Goal: Browse casually

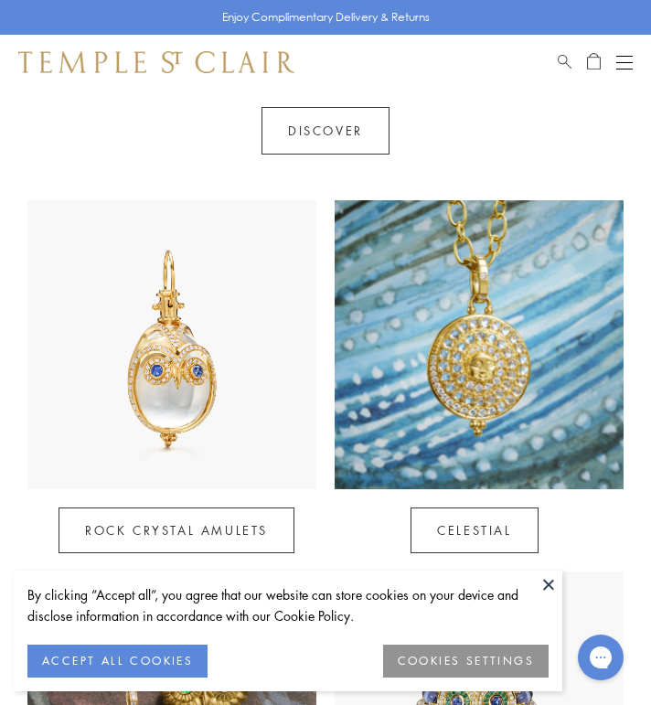
scroll to position [688, 0]
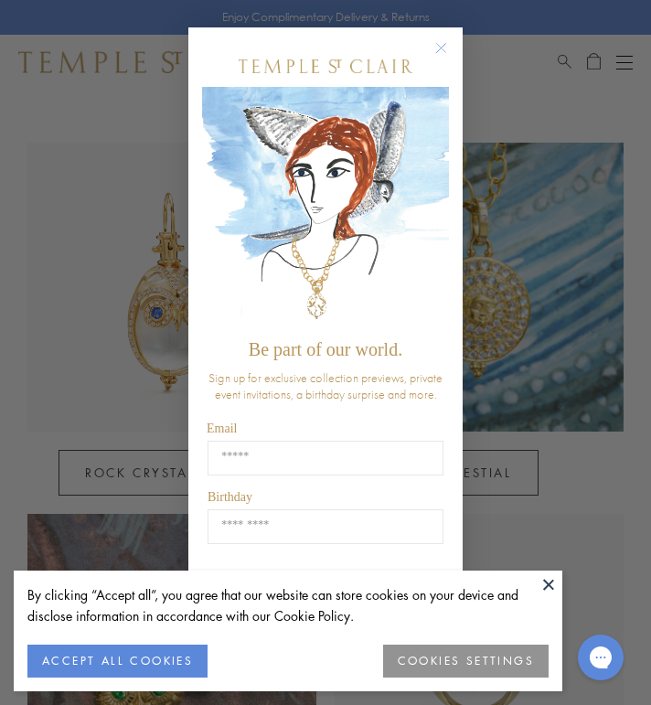
click at [439, 48] on circle "Close dialog" at bounding box center [442, 48] width 22 height 22
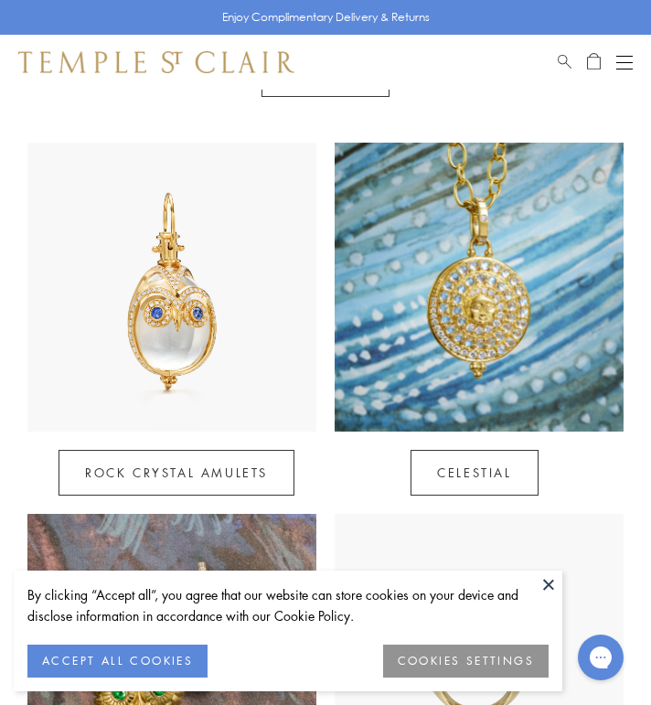
click at [552, 587] on button at bounding box center [548, 584] width 27 height 27
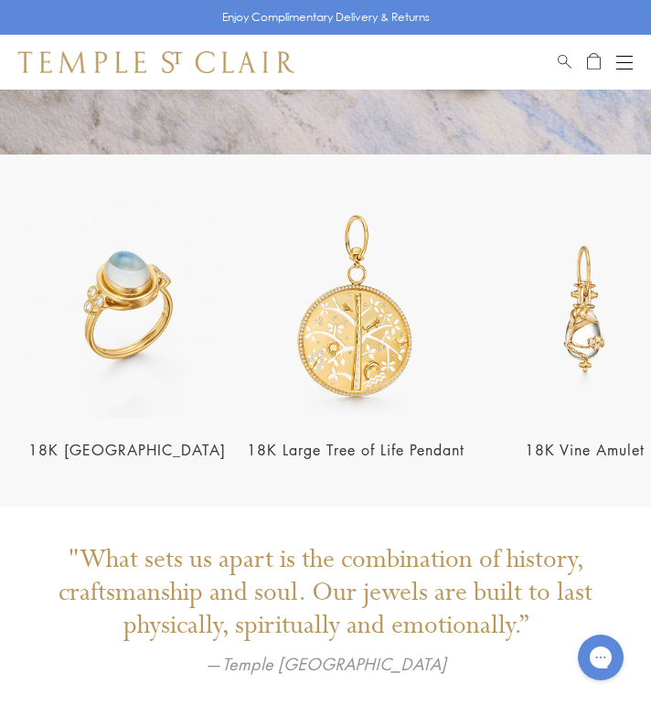
scroll to position [2155, 0]
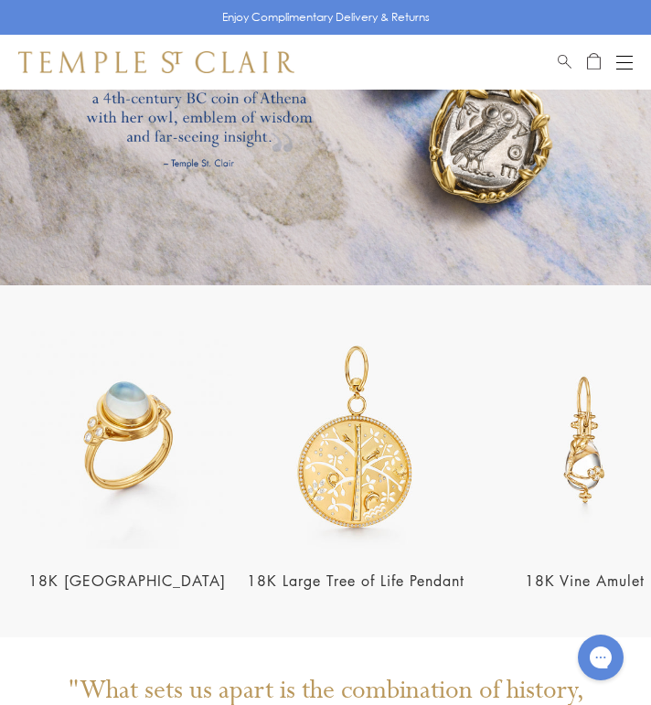
click at [131, 431] on img at bounding box center [127, 440] width 218 height 218
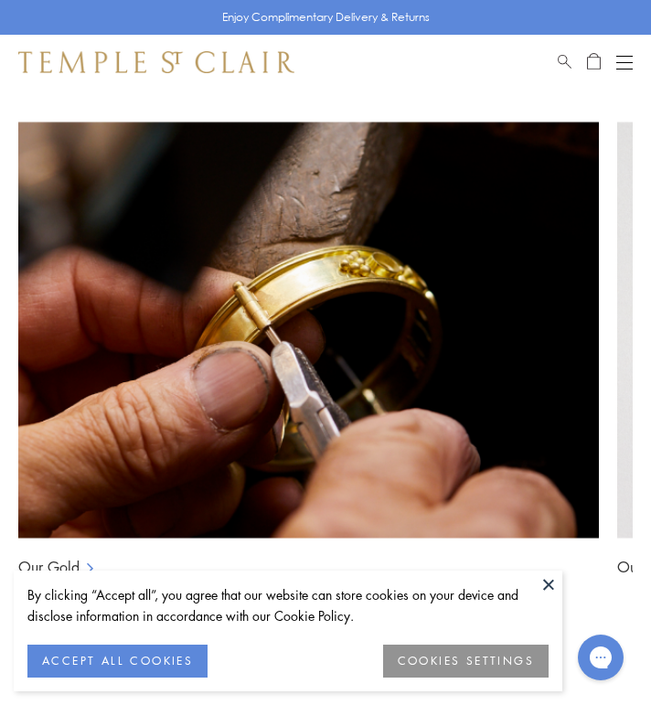
scroll to position [1824, 0]
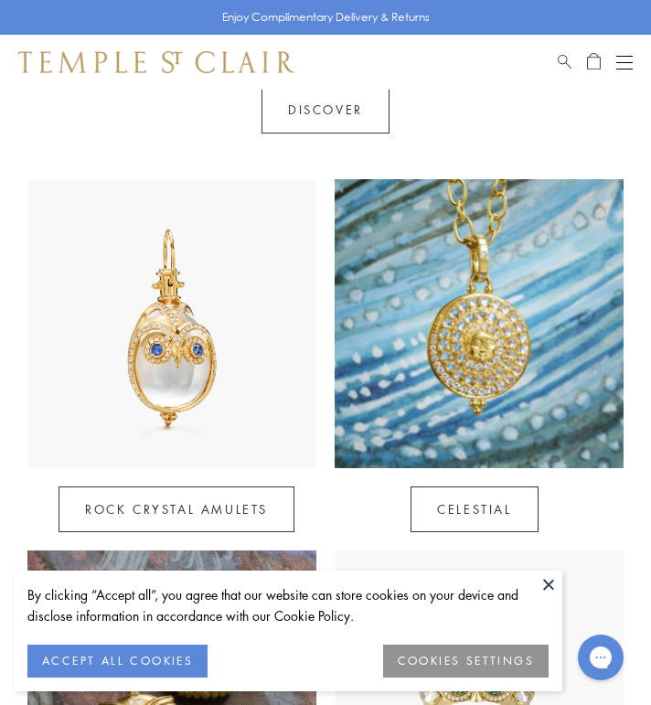
scroll to position [644, 0]
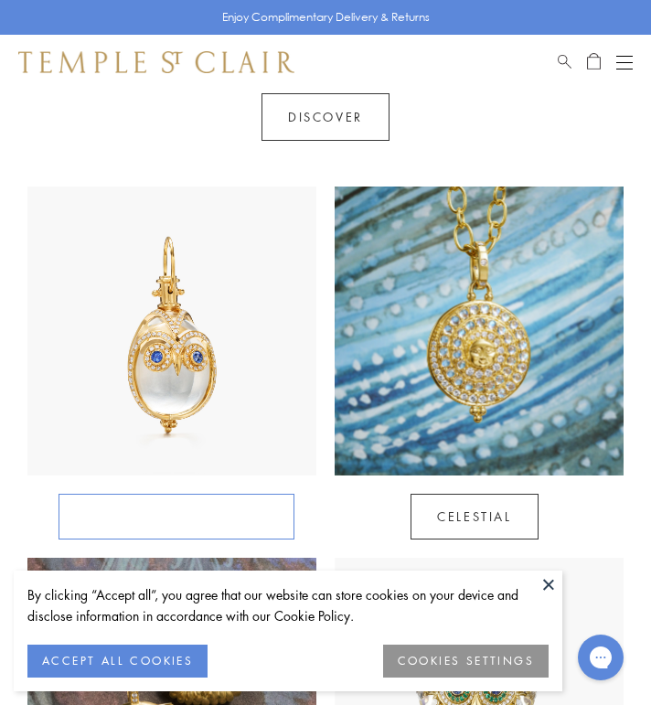
click at [179, 509] on link "Rock Crystal Amulets" at bounding box center [177, 517] width 236 height 46
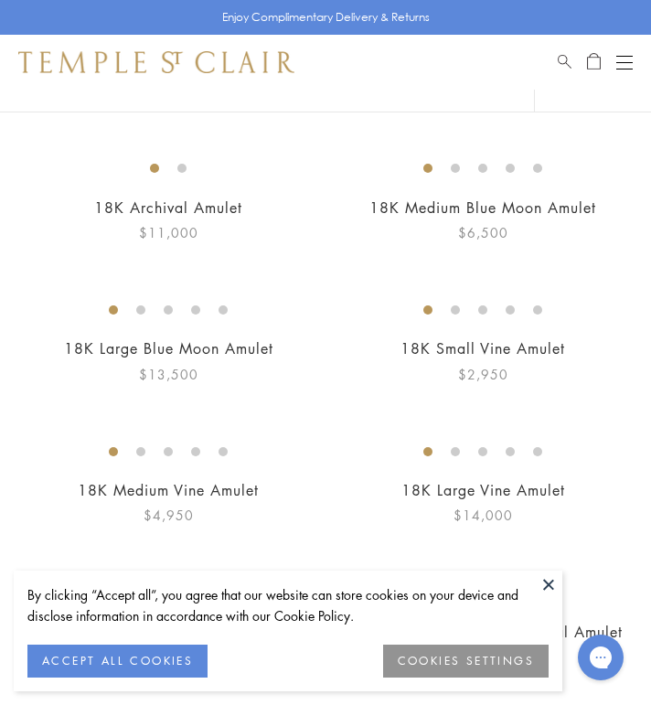
scroll to position [198, 0]
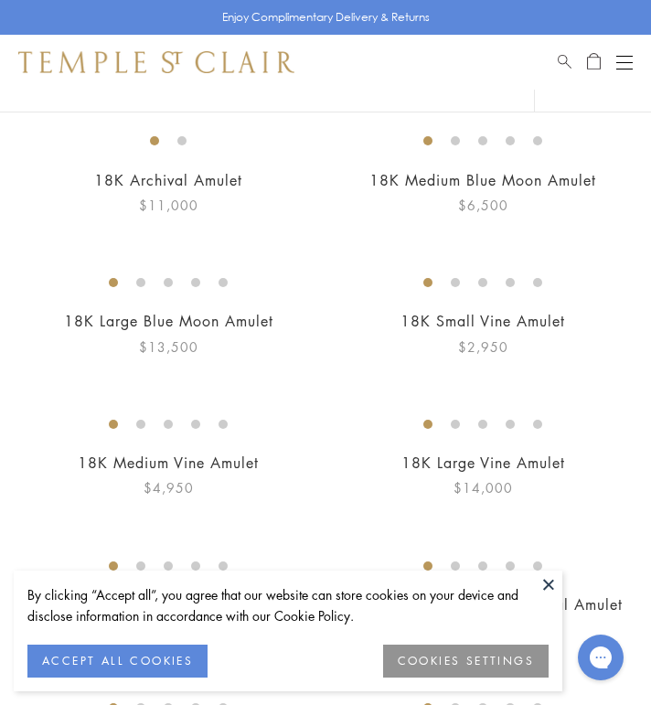
click at [548, 590] on button at bounding box center [548, 584] width 27 height 27
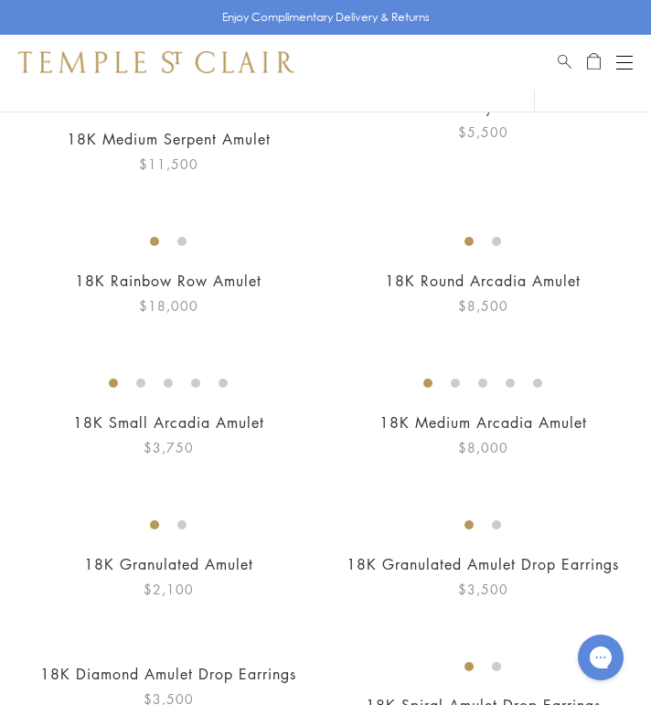
scroll to position [4300, 0]
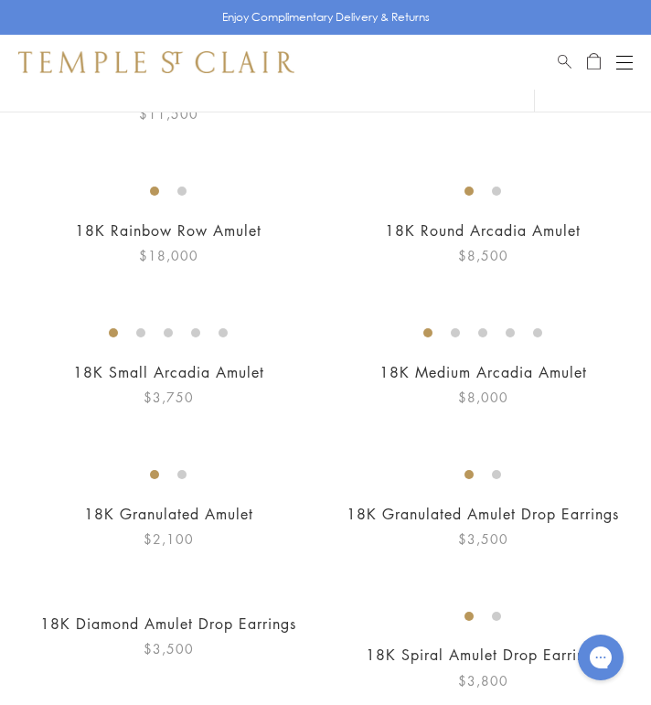
click at [0, 0] on img at bounding box center [0, 0] width 0 height 0
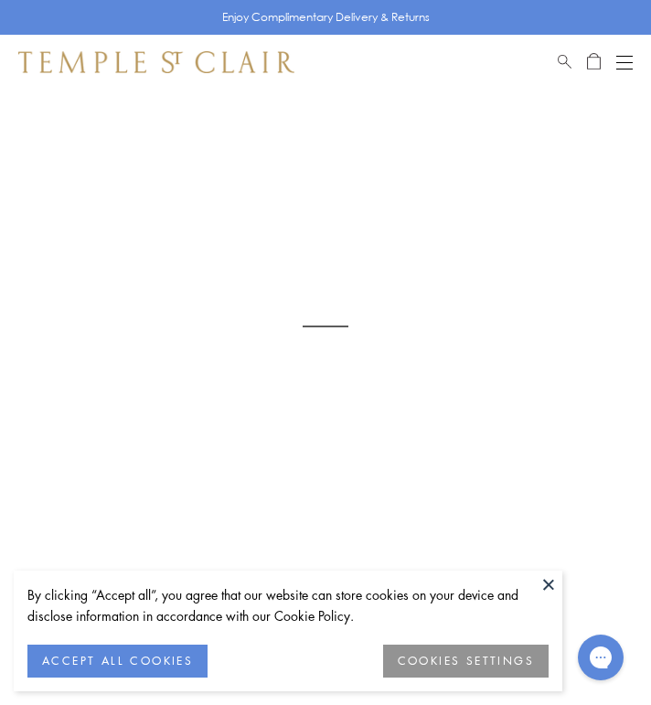
scroll to position [90, 0]
click at [546, 587] on button at bounding box center [548, 584] width 27 height 27
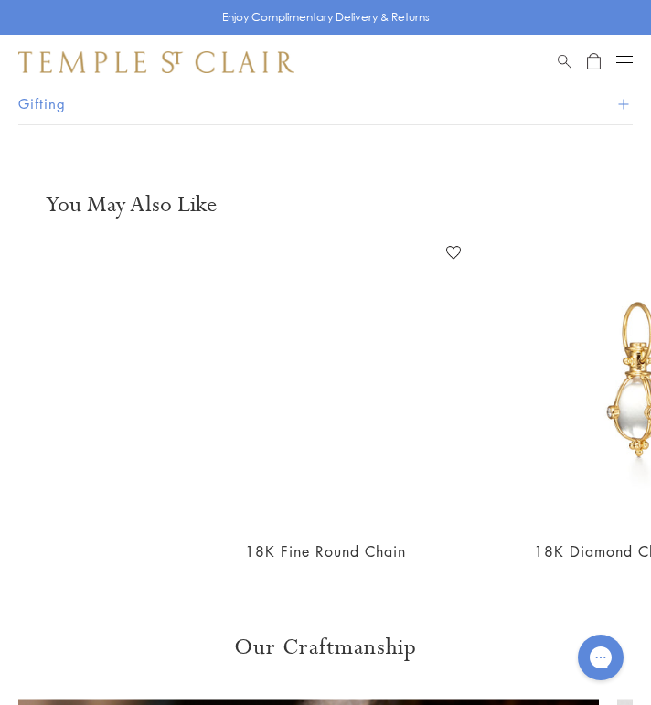
scroll to position [1058, 0]
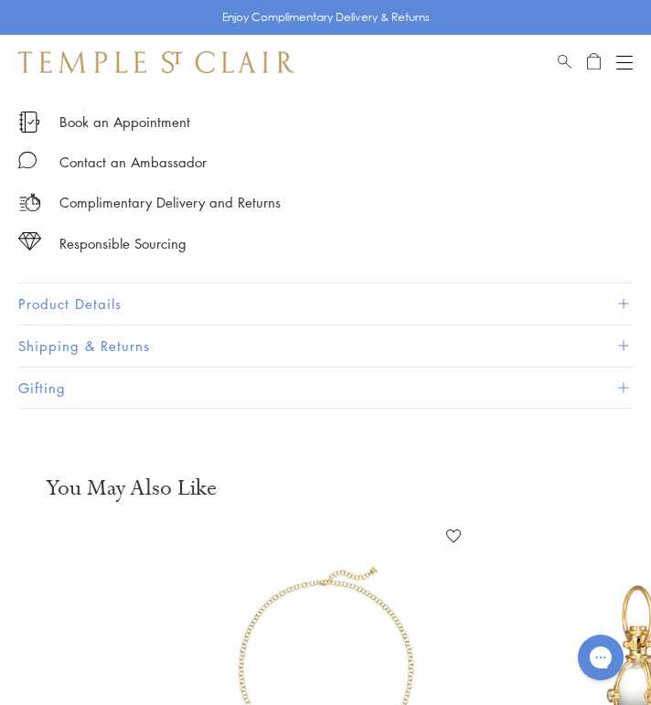
scroll to position [982, 0]
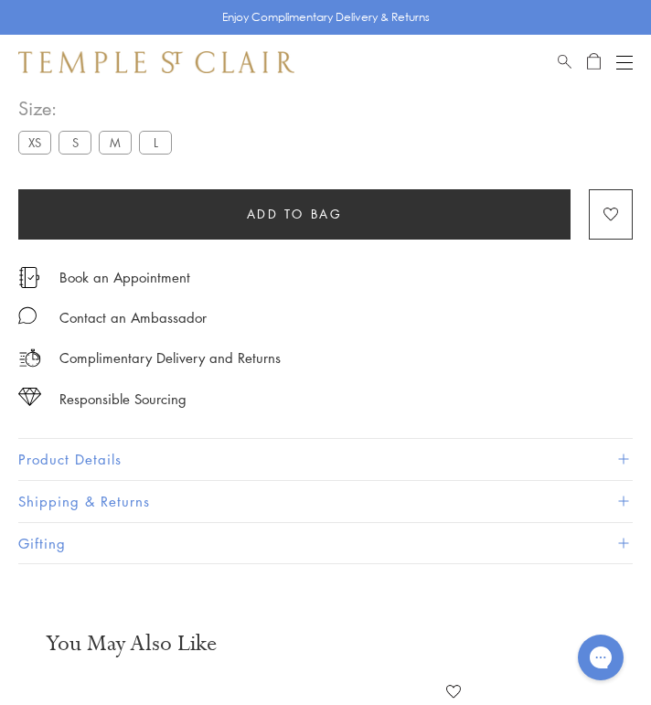
scroll to position [812, 0]
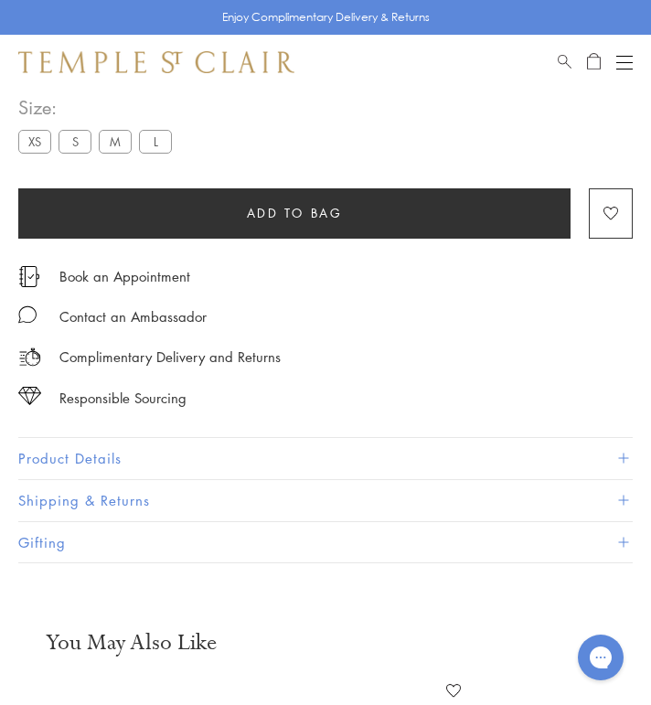
click at [622, 63] on button "Open navigation" at bounding box center [625, 62] width 16 height 22
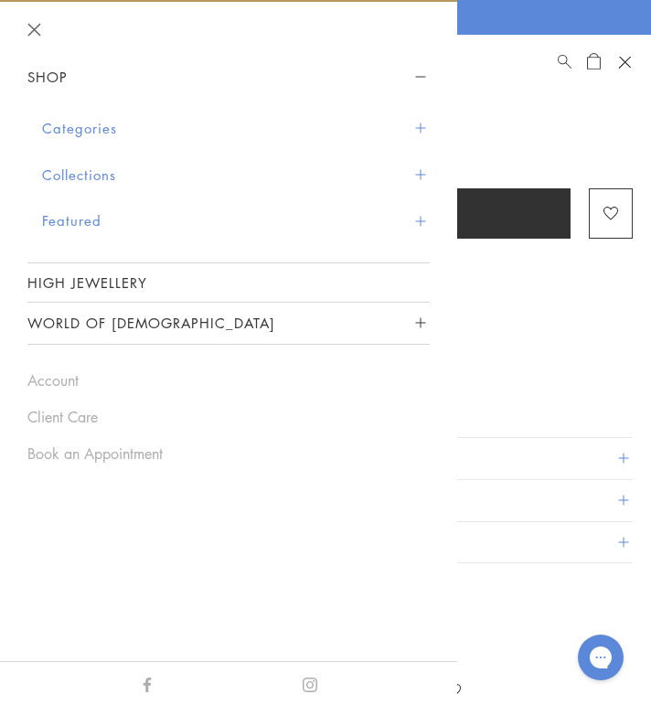
click at [371, 173] on button "Collections" at bounding box center [236, 175] width 388 height 47
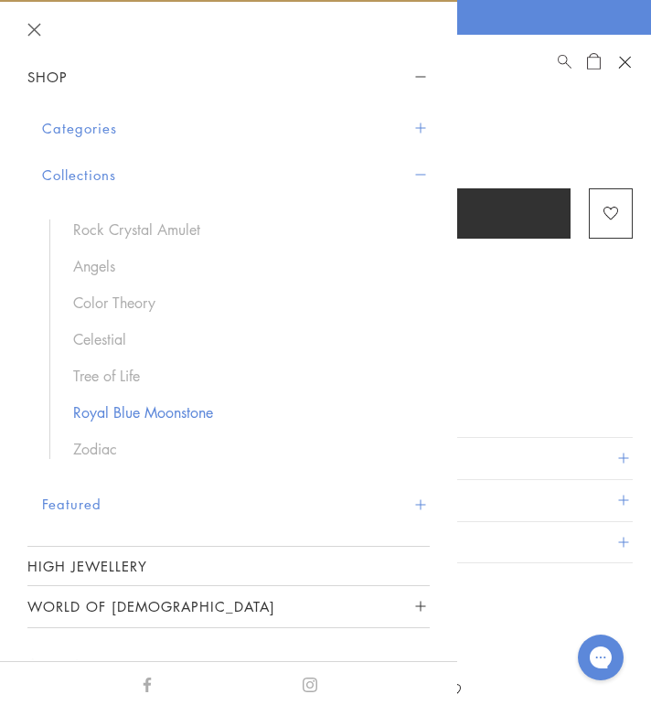
click at [158, 412] on link "Royal Blue Moonstone" at bounding box center [242, 413] width 338 height 20
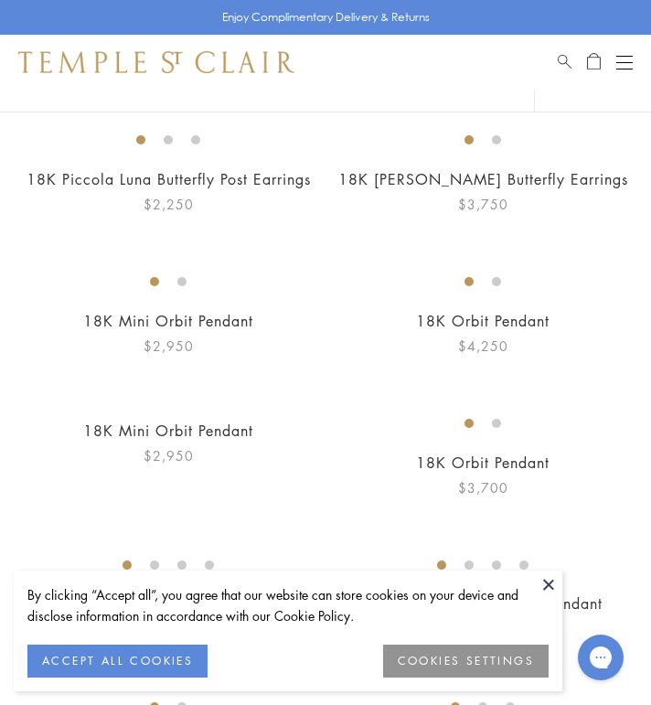
scroll to position [2864, 0]
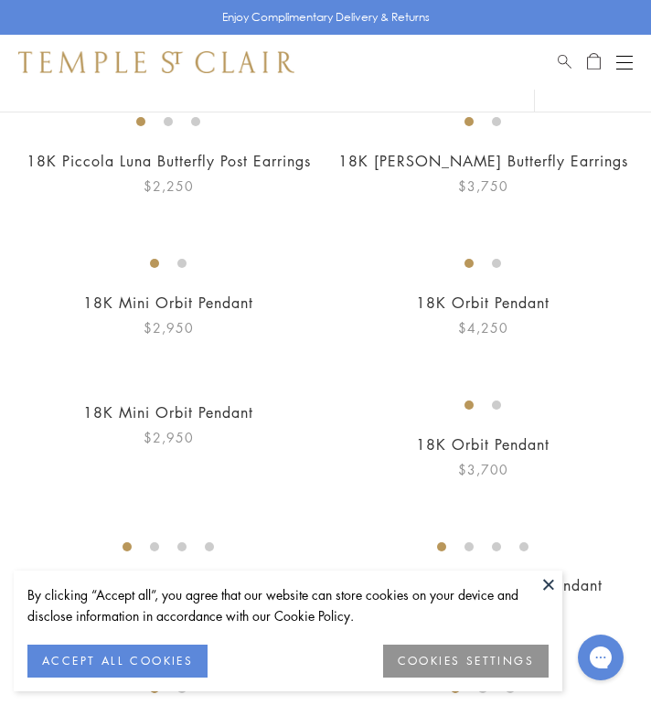
click at [0, 0] on img at bounding box center [0, 0] width 0 height 0
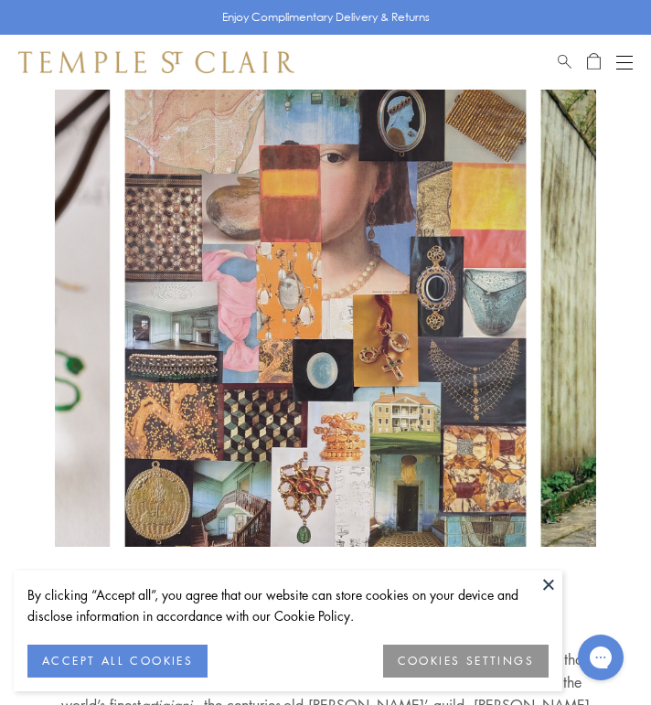
click at [550, 583] on button at bounding box center [548, 584] width 27 height 27
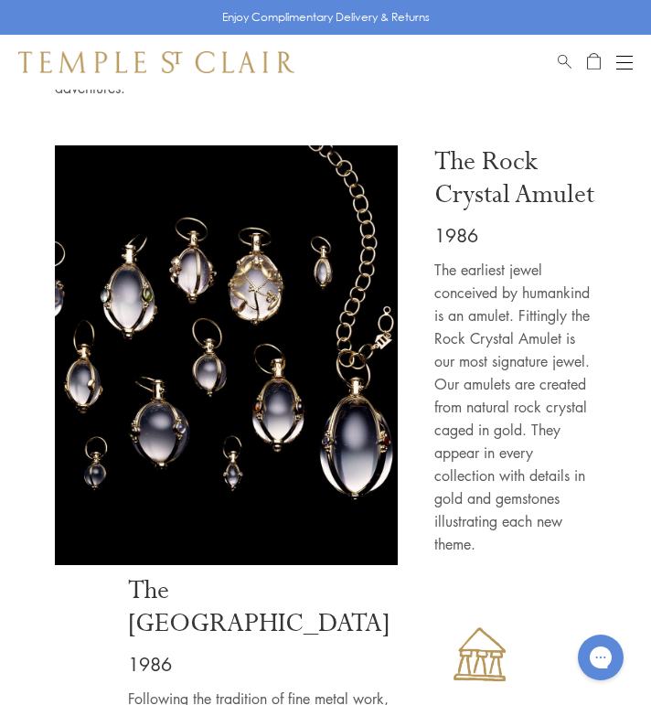
scroll to position [1748, 0]
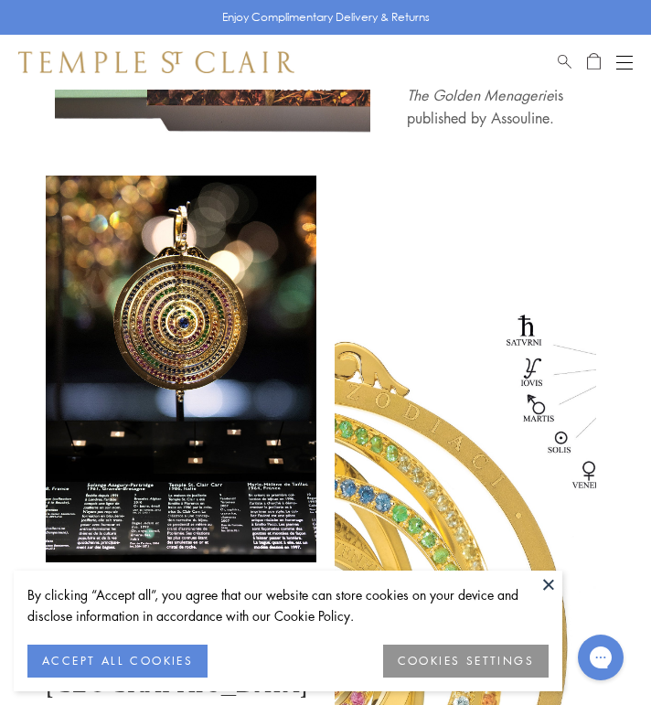
scroll to position [6620, 0]
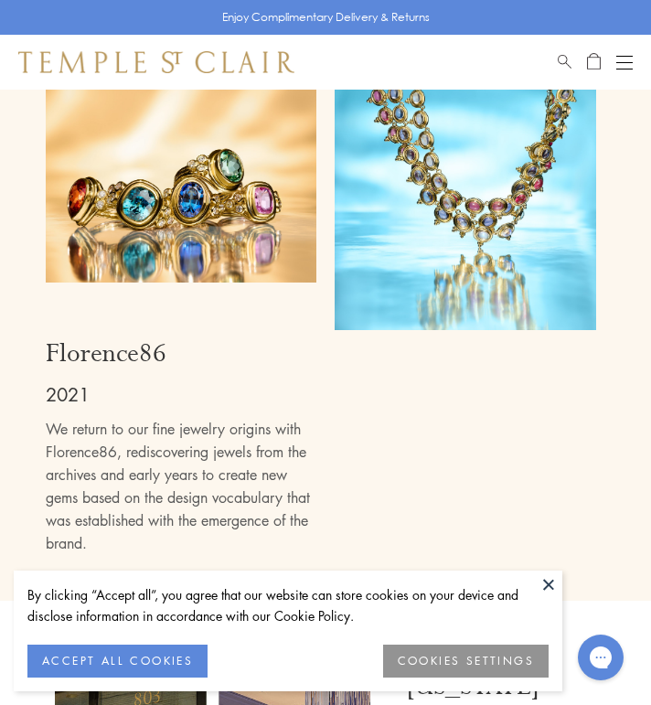
scroll to position [8619, 0]
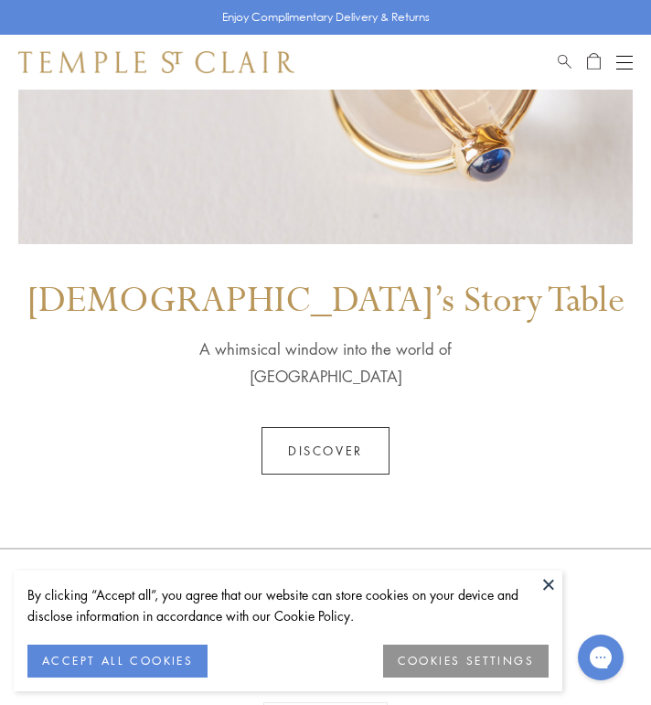
scroll to position [2140, 0]
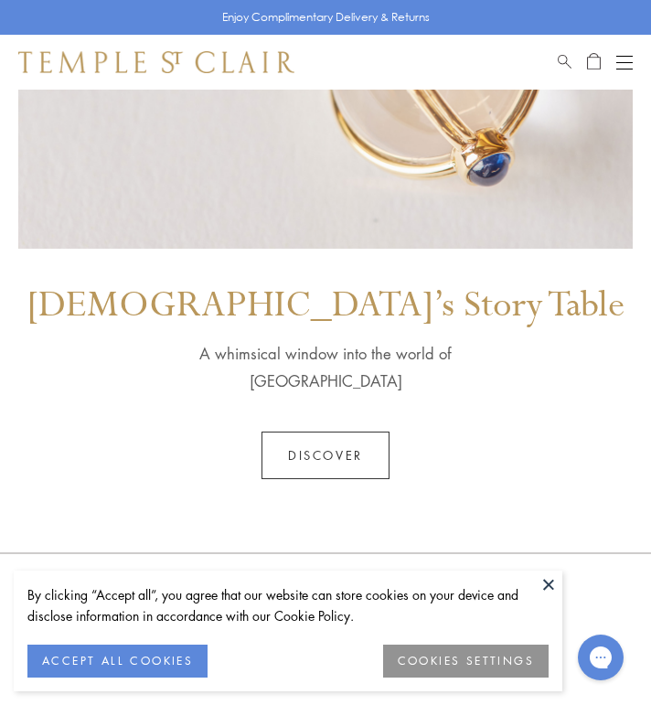
click at [320, 432] on link "Discover" at bounding box center [326, 456] width 128 height 48
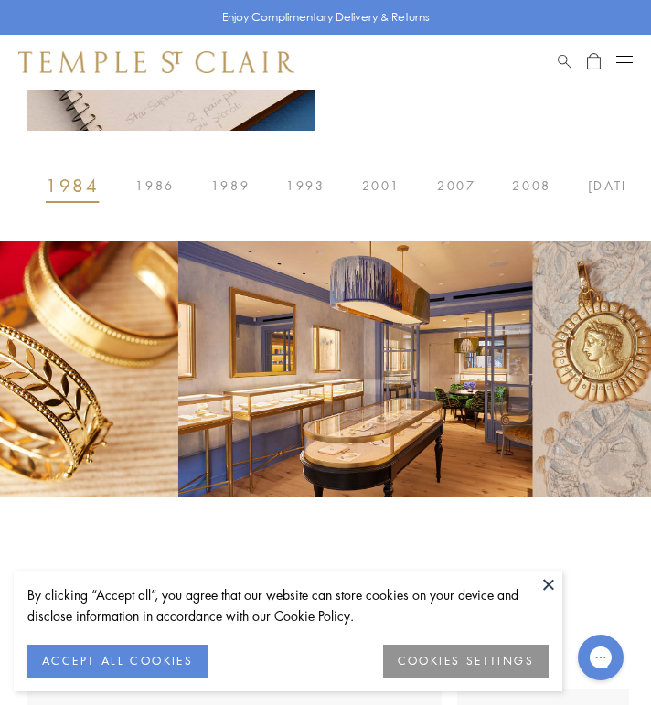
scroll to position [628, 0]
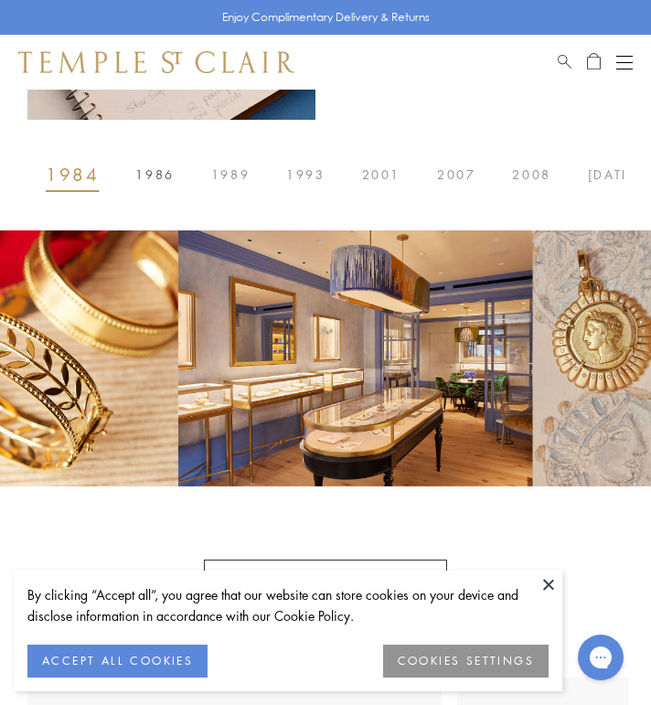
click at [158, 163] on button "1986" at bounding box center [154, 174] width 75 height 37
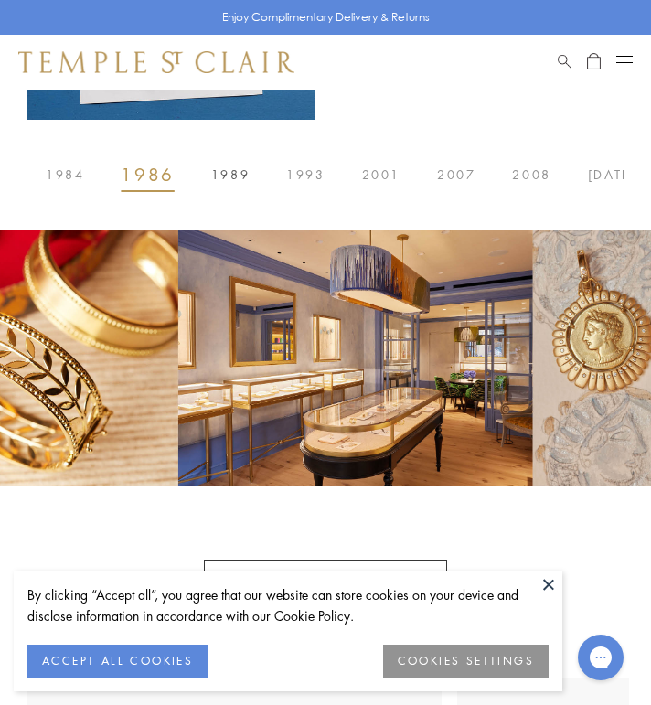
click at [213, 167] on button "1989" at bounding box center [230, 174] width 75 height 37
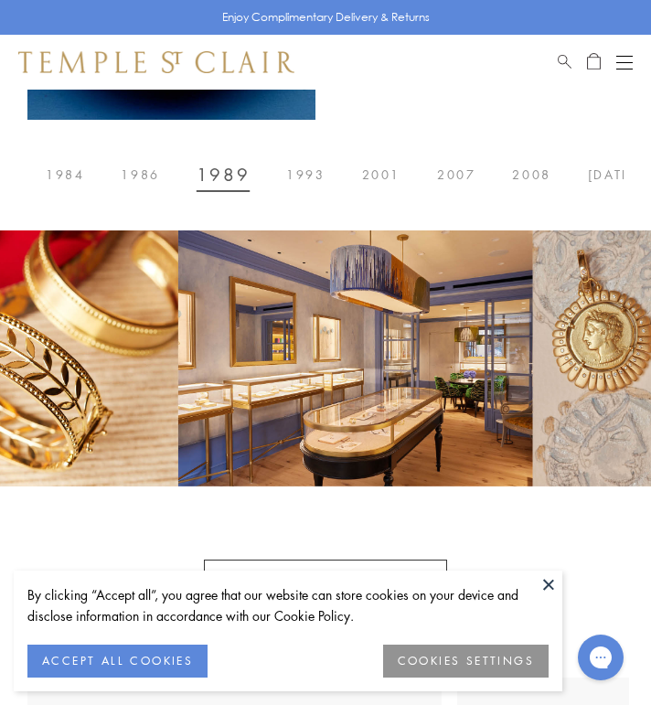
click at [213, 175] on span "1989" at bounding box center [223, 175] width 53 height 0
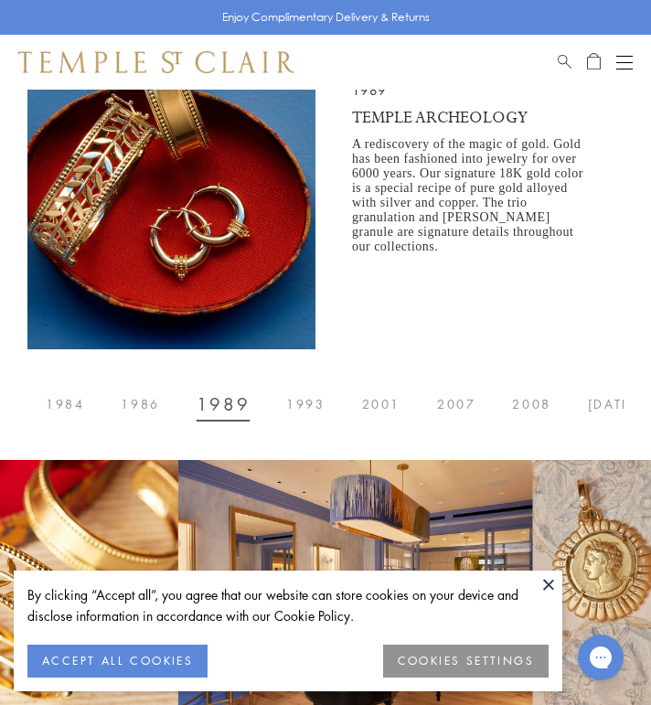
scroll to position [344, 0]
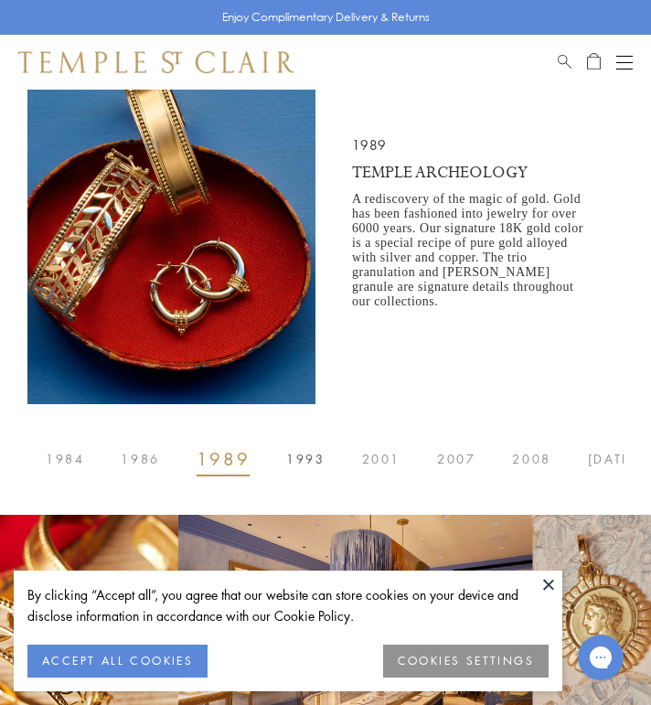
click at [309, 459] on span "1993" at bounding box center [305, 459] width 38 height 0
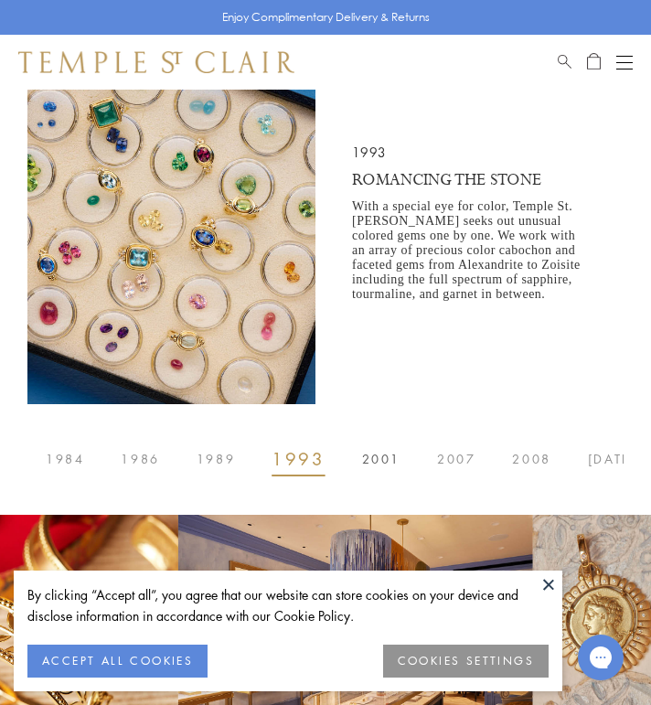
click at [389, 467] on button "2001" at bounding box center [381, 459] width 75 height 37
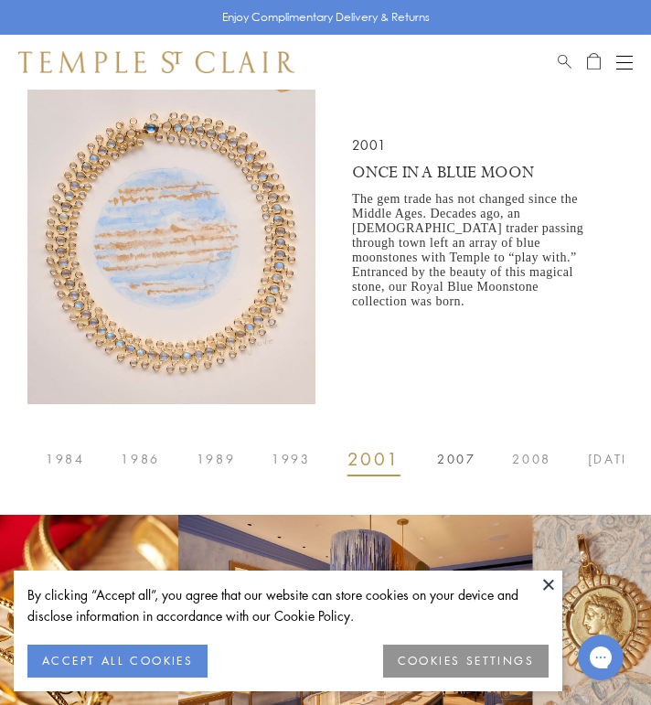
click at [473, 459] on span "2007" at bounding box center [456, 459] width 38 height 0
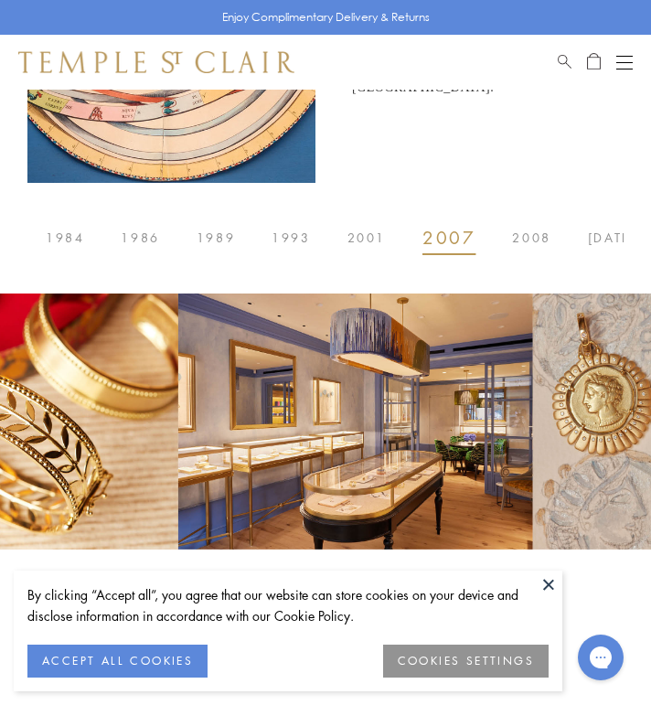
scroll to position [638, 0]
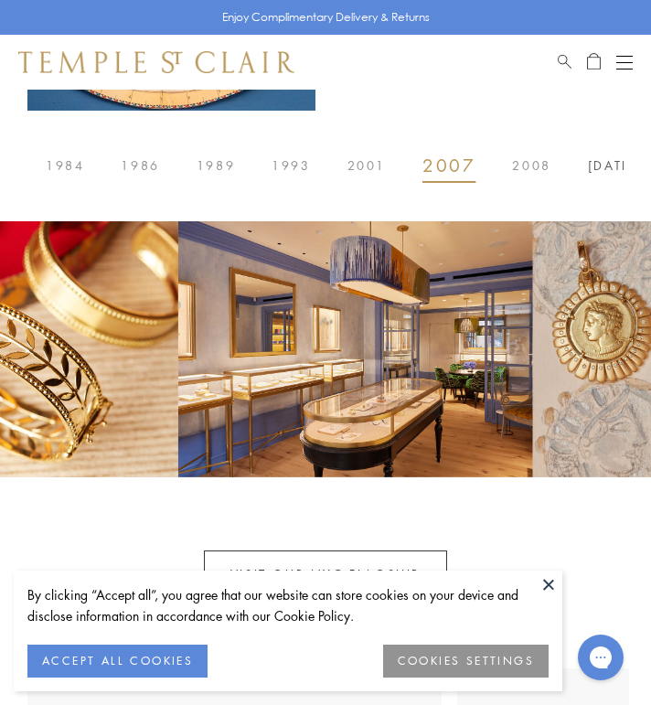
click at [605, 177] on button "2014 - 2017" at bounding box center [646, 165] width 152 height 37
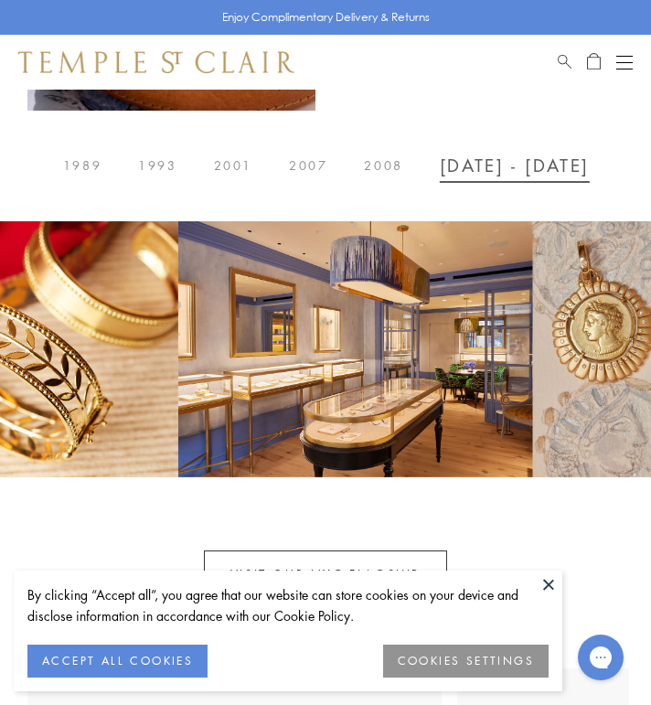
scroll to position [0, 151]
click at [374, 166] on span "2008" at bounding box center [366, 166] width 38 height 0
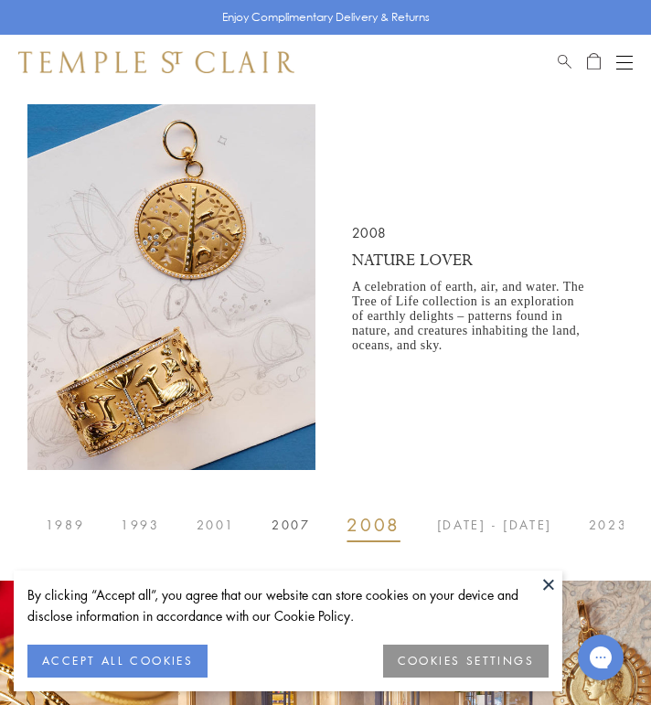
scroll to position [324, 0]
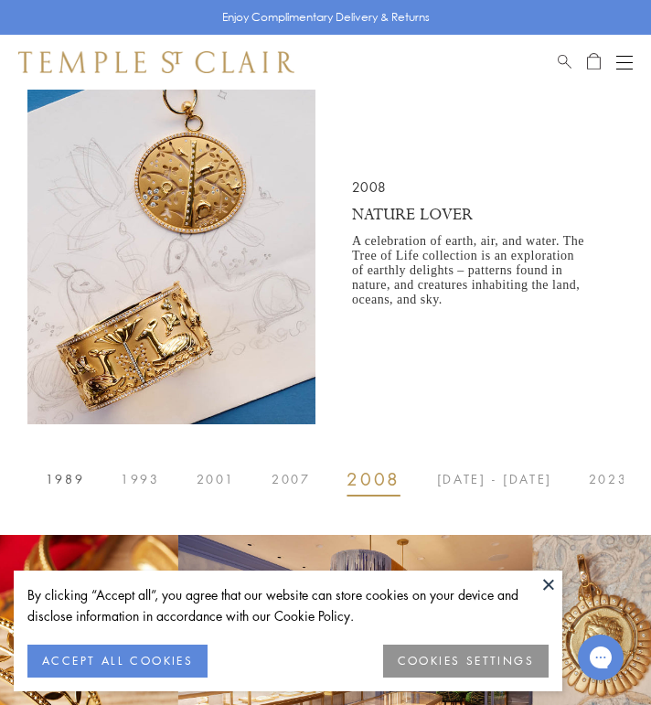
click at [81, 489] on button "1989" at bounding box center [64, 479] width 75 height 37
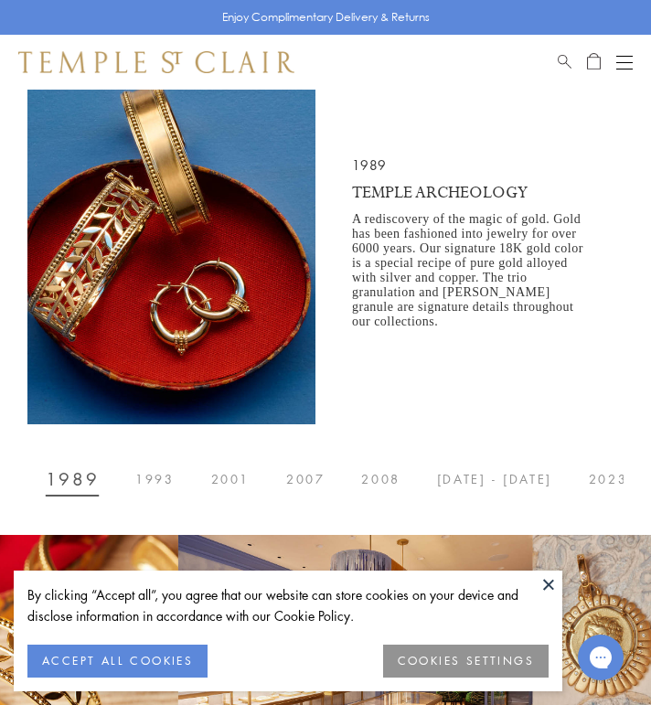
scroll to position [0, 75]
click at [140, 468] on button "1989" at bounding box center [148, 479] width 90 height 37
click at [223, 479] on span "1993" at bounding box center [230, 479] width 38 height 0
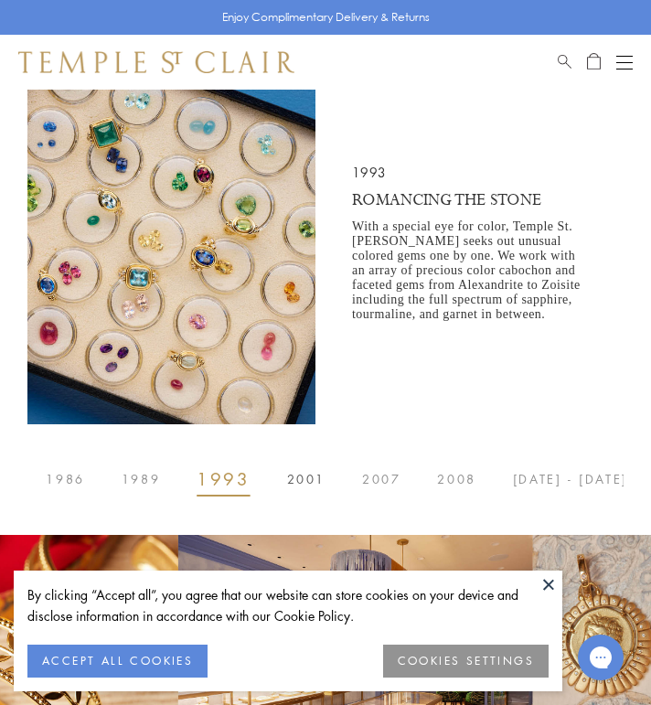
click at [313, 479] on span "2001" at bounding box center [306, 479] width 38 height 0
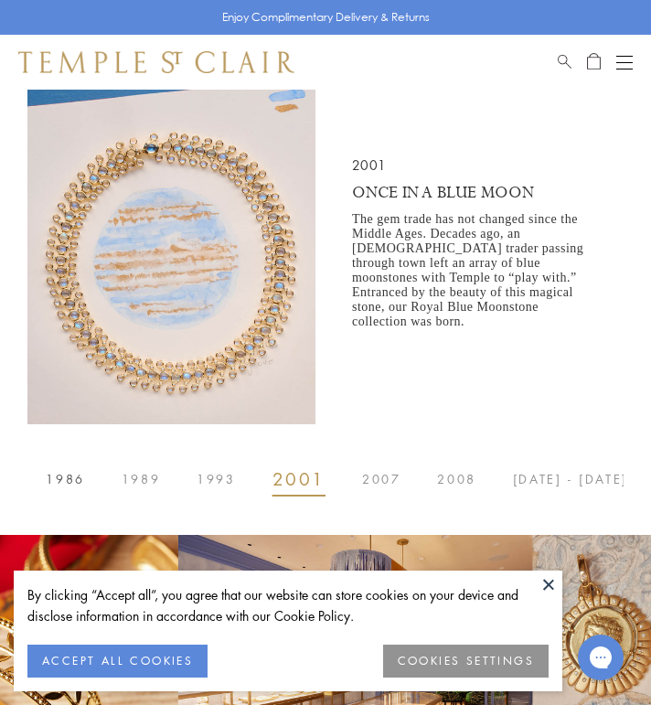
click at [82, 479] on span "1986" at bounding box center [65, 479] width 38 height 0
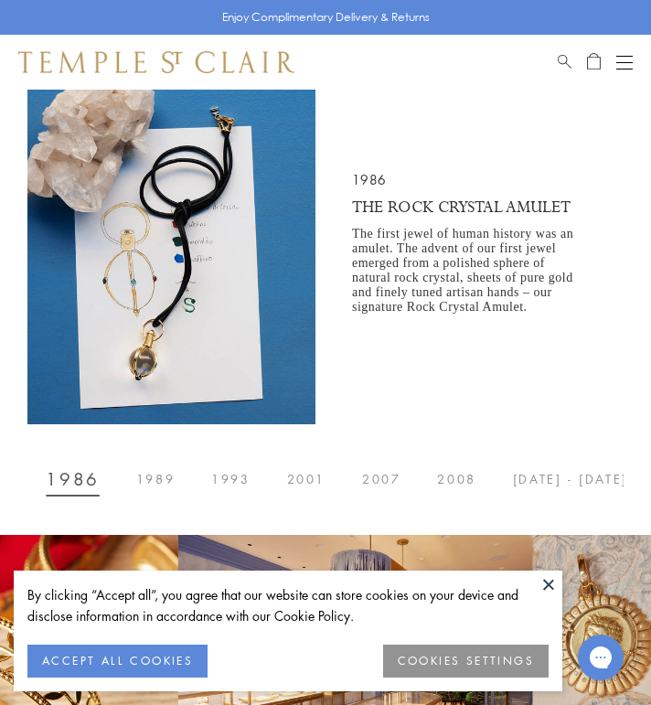
scroll to position [0, 0]
click at [77, 479] on span "1984" at bounding box center [65, 479] width 38 height 0
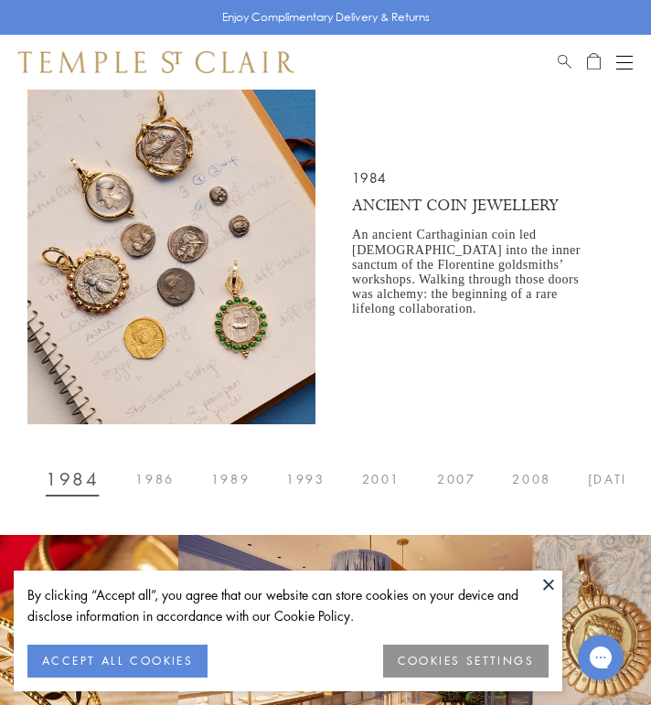
click at [77, 479] on span "1984" at bounding box center [72, 479] width 53 height 0
click at [145, 496] on button "1986" at bounding box center [154, 479] width 75 height 37
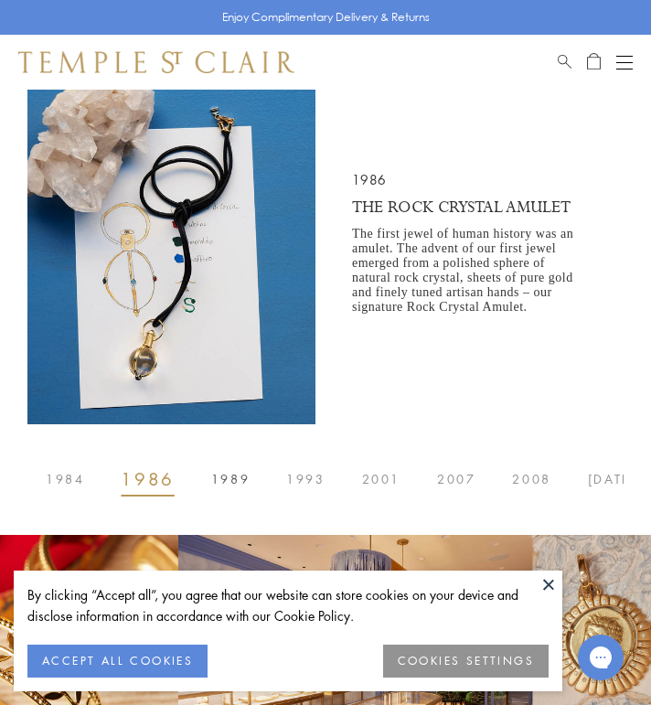
click at [221, 479] on span "1989" at bounding box center [230, 479] width 38 height 0
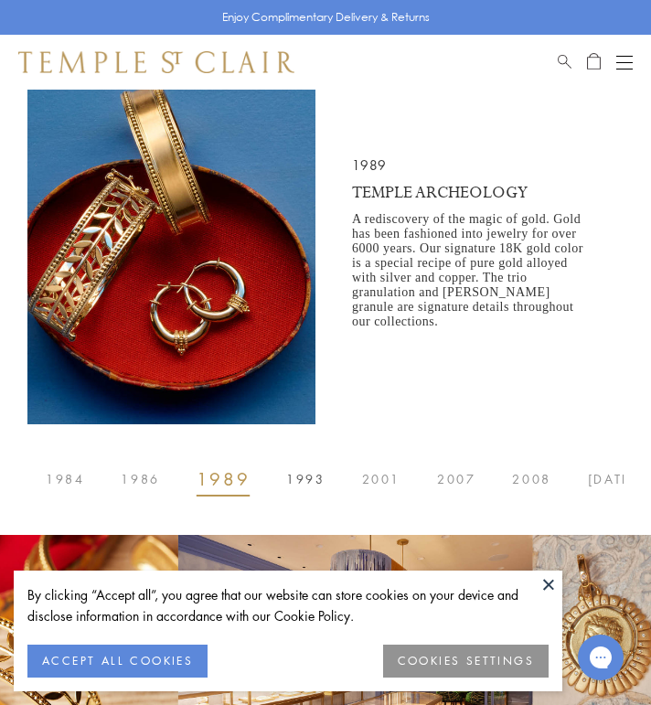
click at [308, 486] on button "1993" at bounding box center [305, 479] width 75 height 37
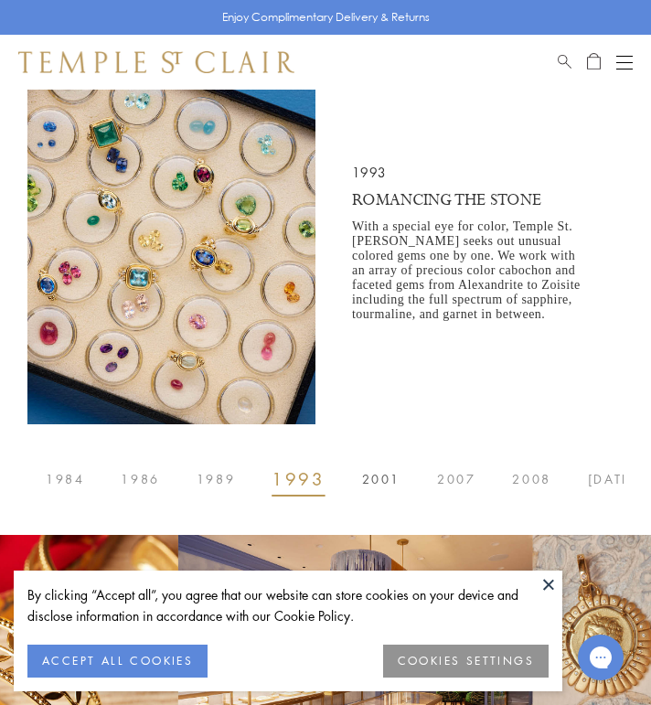
click at [373, 479] on span "2001" at bounding box center [381, 479] width 38 height 0
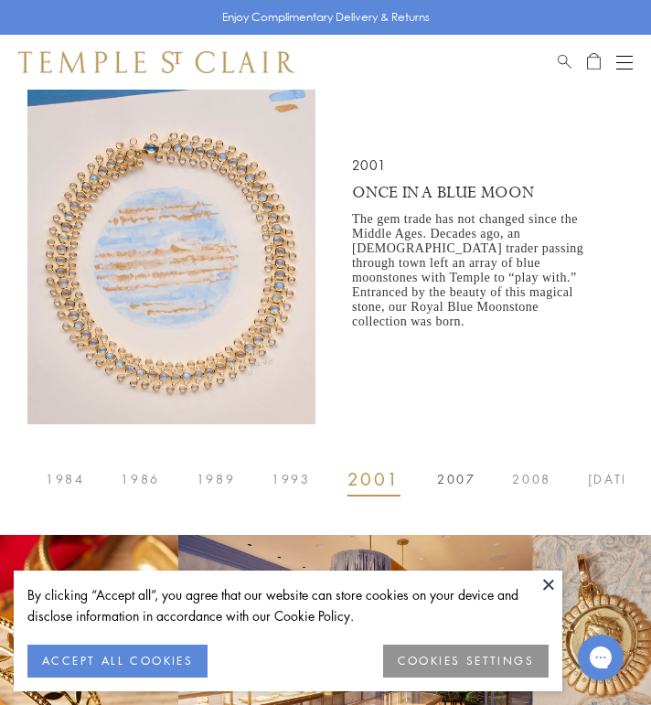
click at [455, 479] on span "2007" at bounding box center [456, 479] width 38 height 0
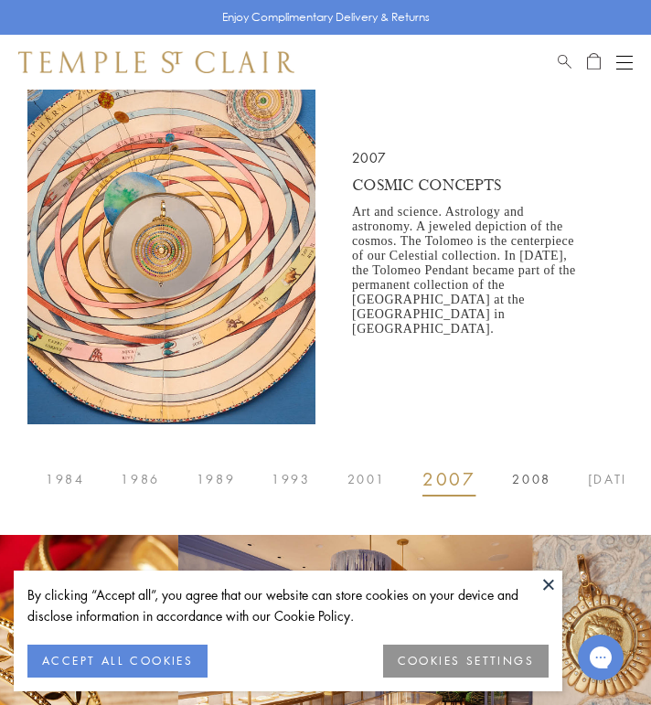
click at [521, 479] on span "2008" at bounding box center [531, 479] width 38 height 0
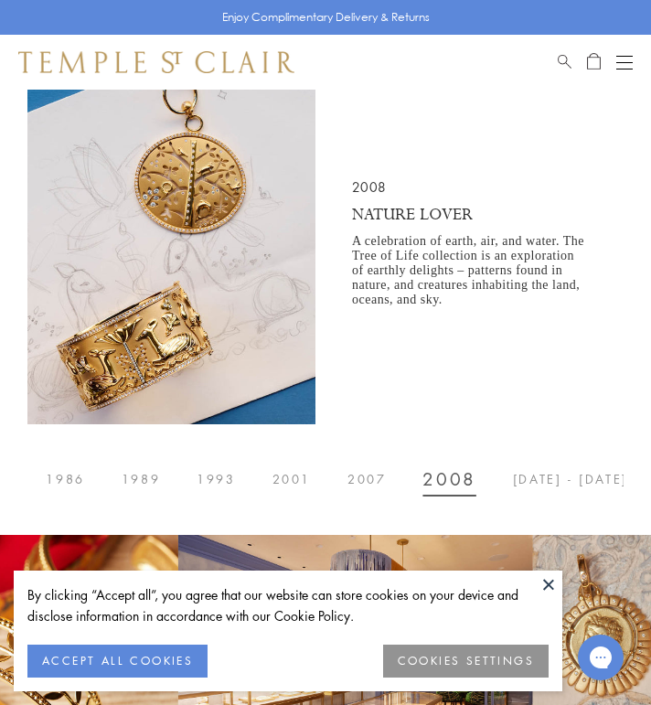
scroll to position [0, 76]
click at [510, 482] on button "2014 - 2017" at bounding box center [570, 479] width 152 height 37
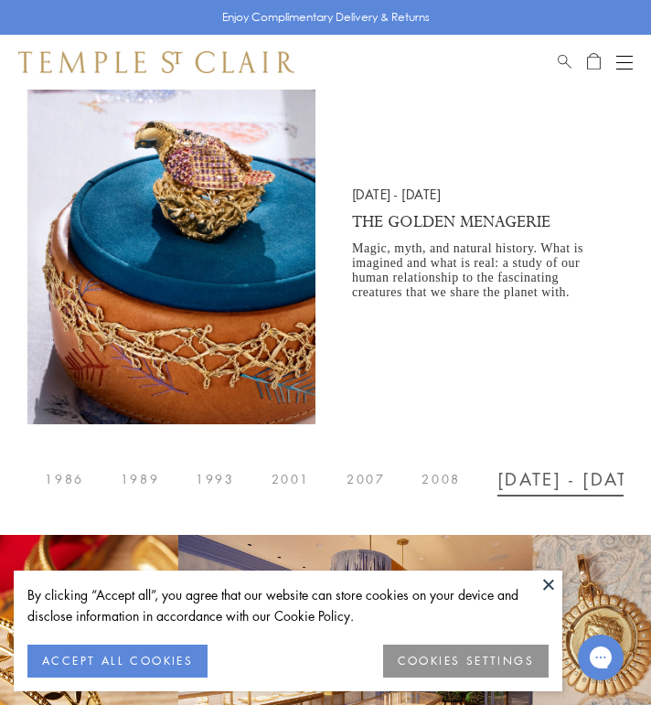
scroll to position [0, 151]
click at [609, 479] on span "2023" at bounding box center [628, 479] width 38 height 0
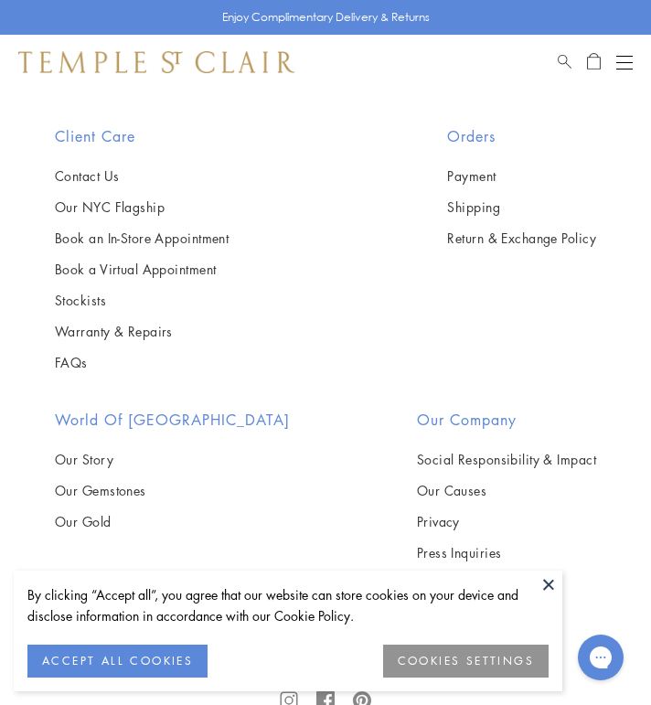
scroll to position [2125, 0]
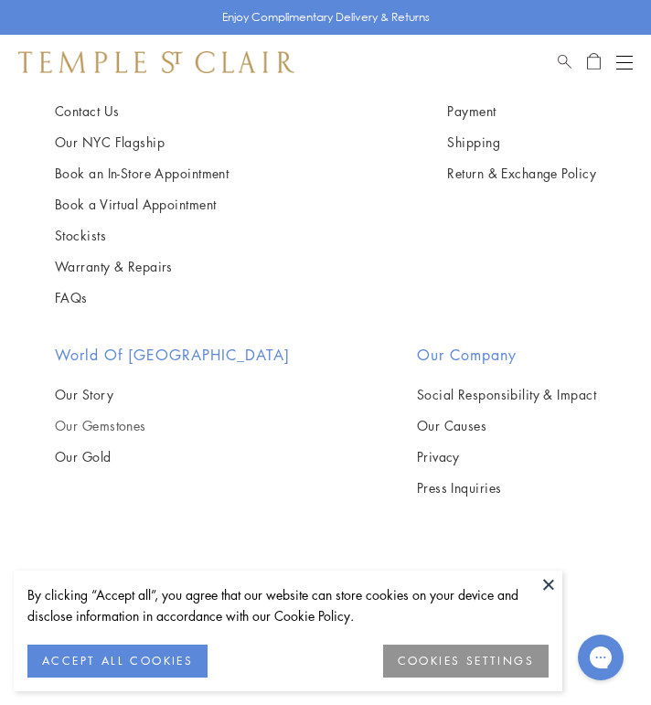
click at [116, 425] on link "Our Gemstones" at bounding box center [172, 425] width 235 height 20
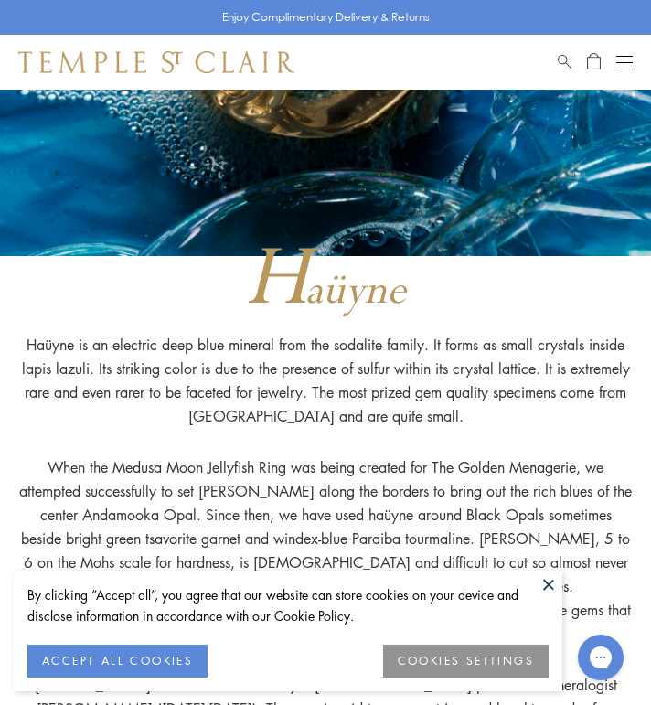
scroll to position [8798, 0]
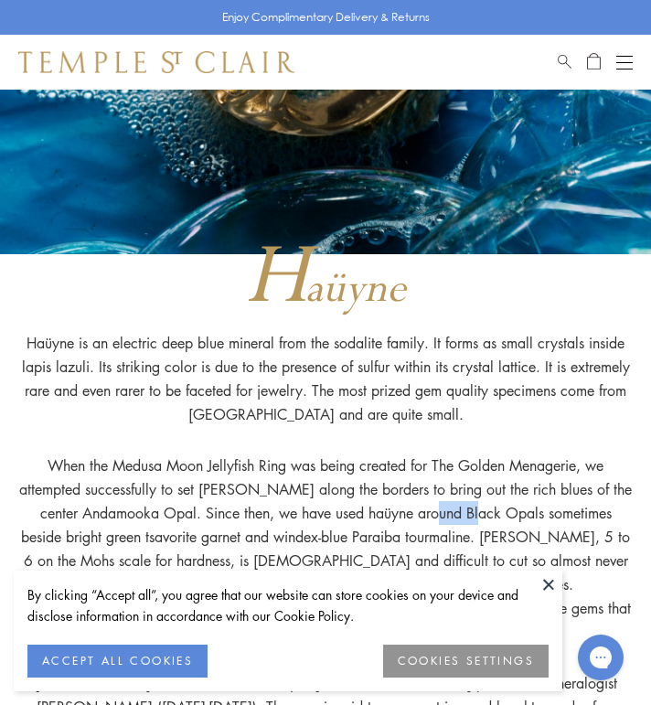
drag, startPoint x: 325, startPoint y: 327, endPoint x: 370, endPoint y: 329, distance: 44.9
click at [370, 454] on p "When the Medusa Moon Jellyfish Ring was being created for The Golden Menagerie,…" at bounding box center [325, 563] width 615 height 218
copy p "haüyne"
click at [509, 454] on p "When the Medusa Moon Jellyfish Ring was being created for The Golden Menagerie,…" at bounding box center [325, 563] width 615 height 218
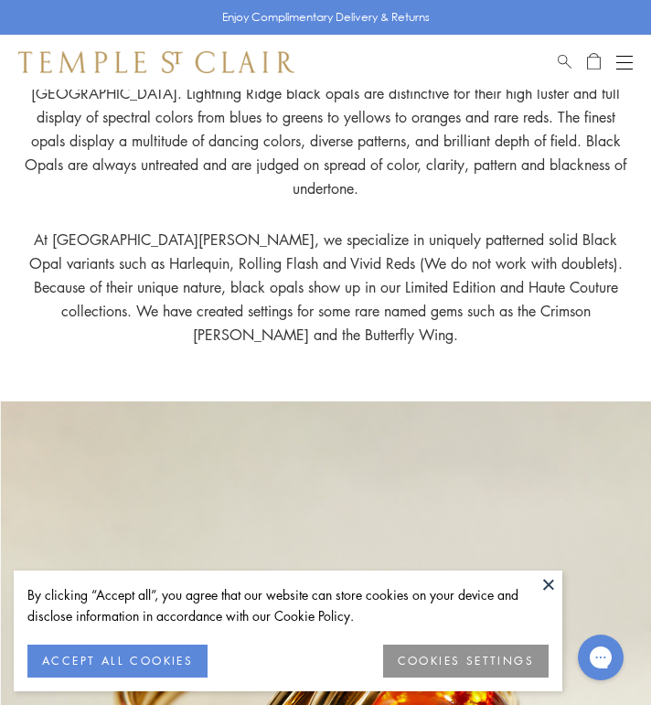
scroll to position [15411, 0]
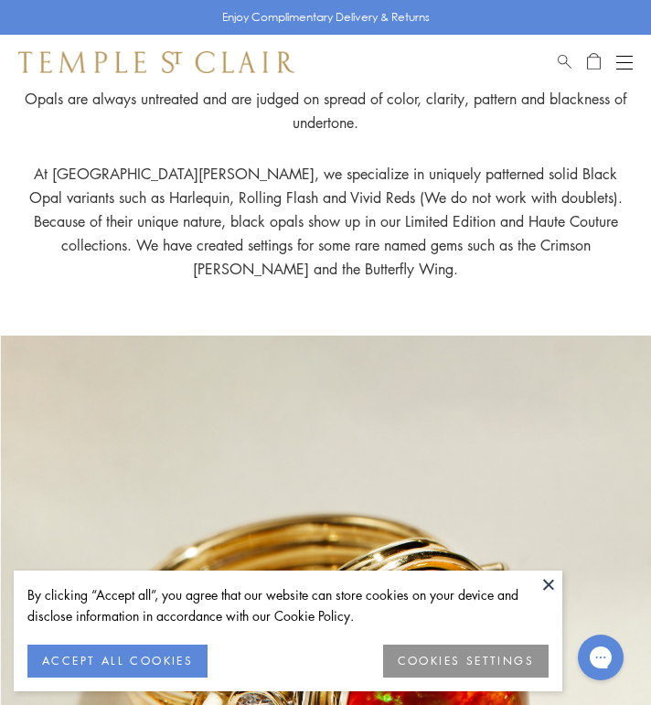
click at [553, 581] on button at bounding box center [548, 584] width 27 height 27
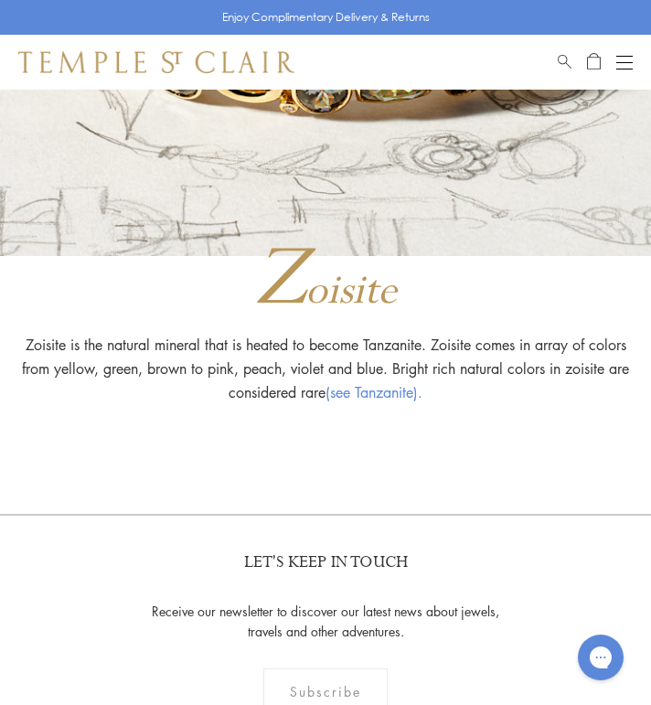
scroll to position [33198, 0]
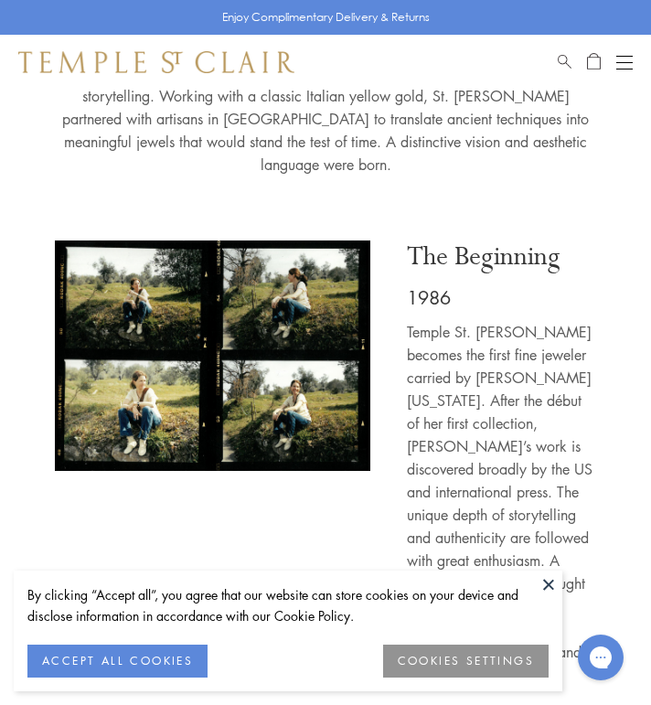
scroll to position [681, 0]
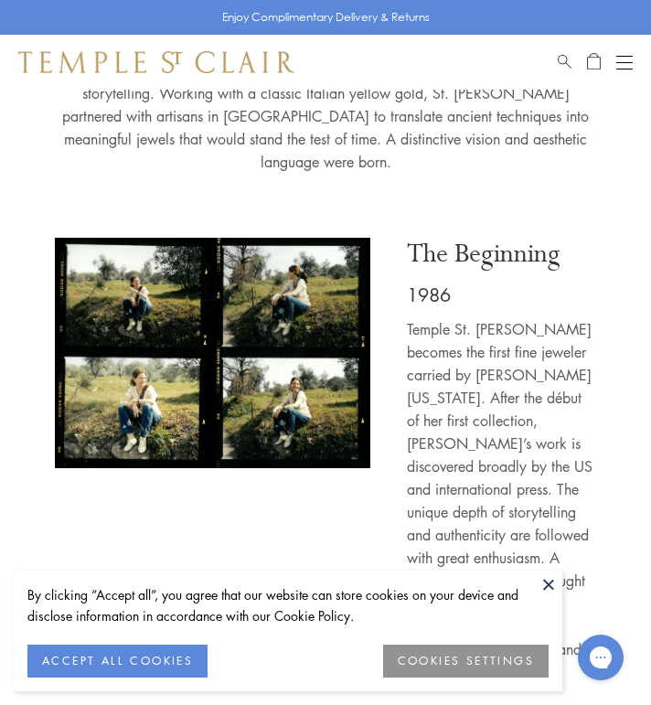
click at [625, 71] on button "Open navigation" at bounding box center [625, 62] width 16 height 22
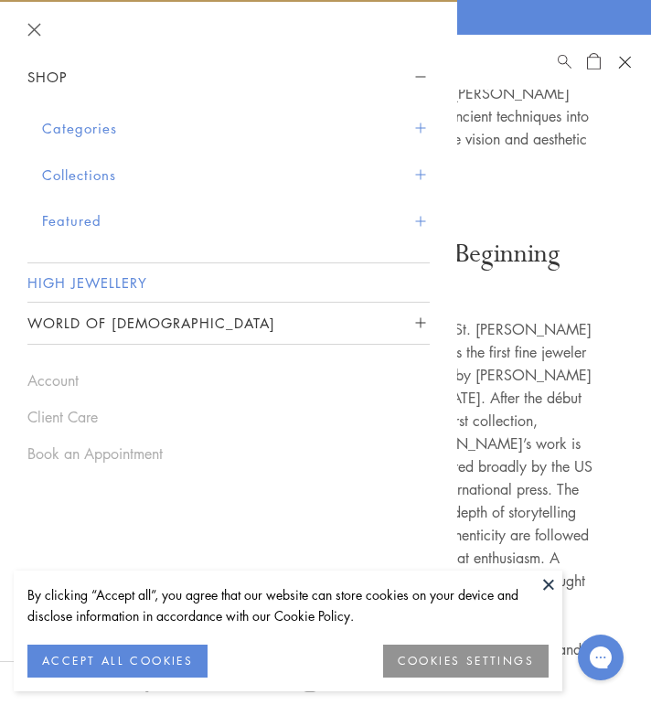
click at [84, 285] on link "High Jewellery" at bounding box center [228, 282] width 403 height 38
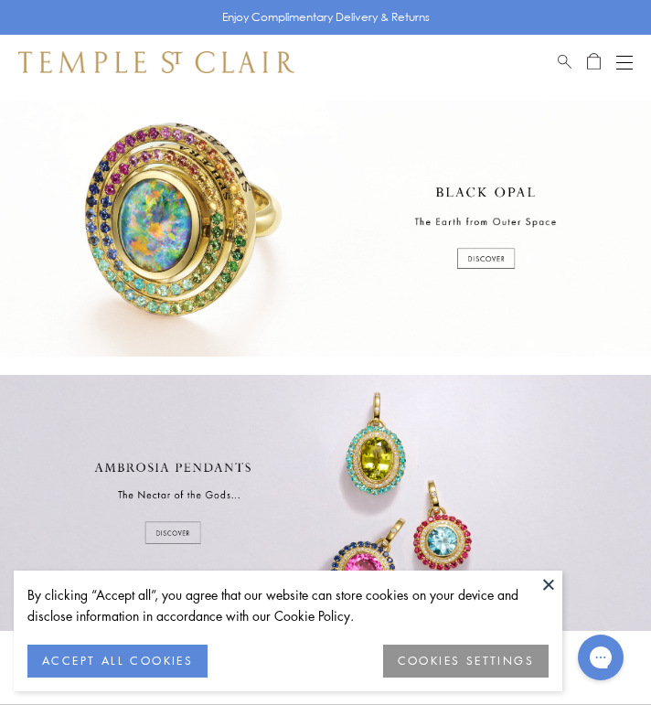
scroll to position [347, 0]
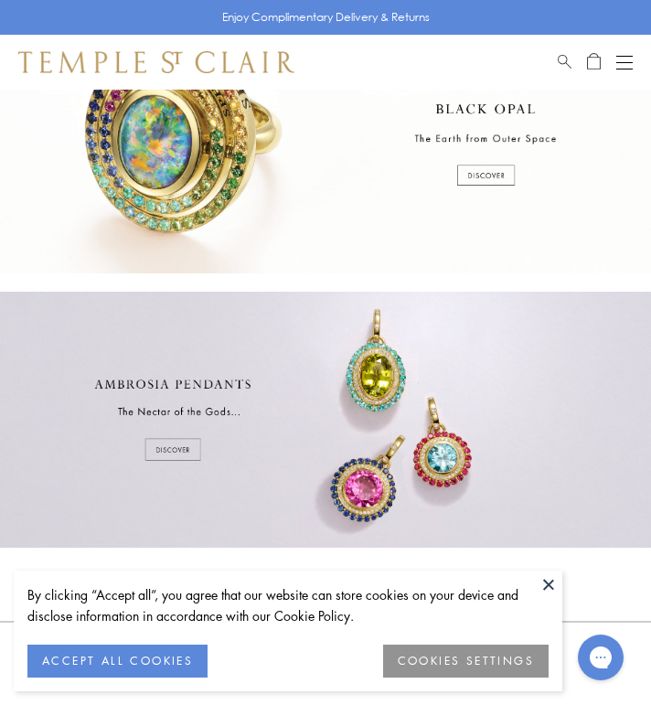
click at [464, 178] on div at bounding box center [325, 145] width 651 height 256
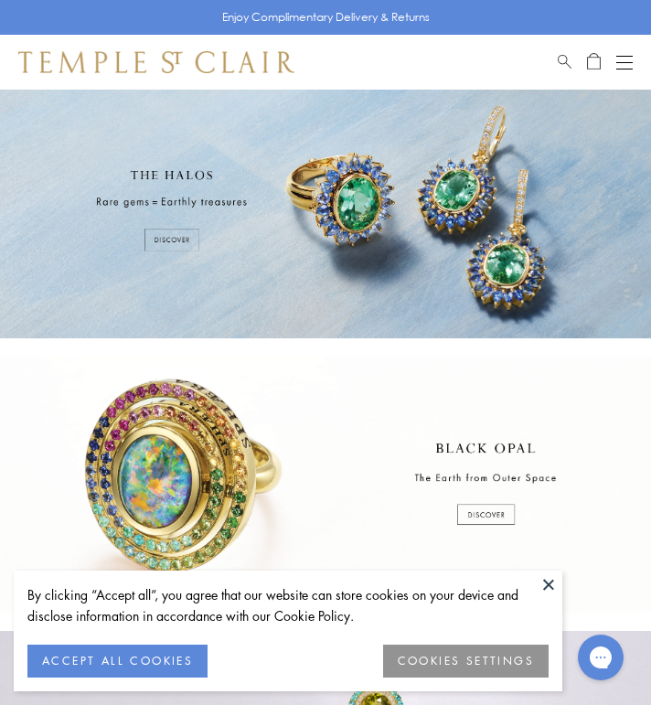
scroll to position [8, 0]
click at [631, 60] on button "Open navigation" at bounding box center [625, 62] width 16 height 22
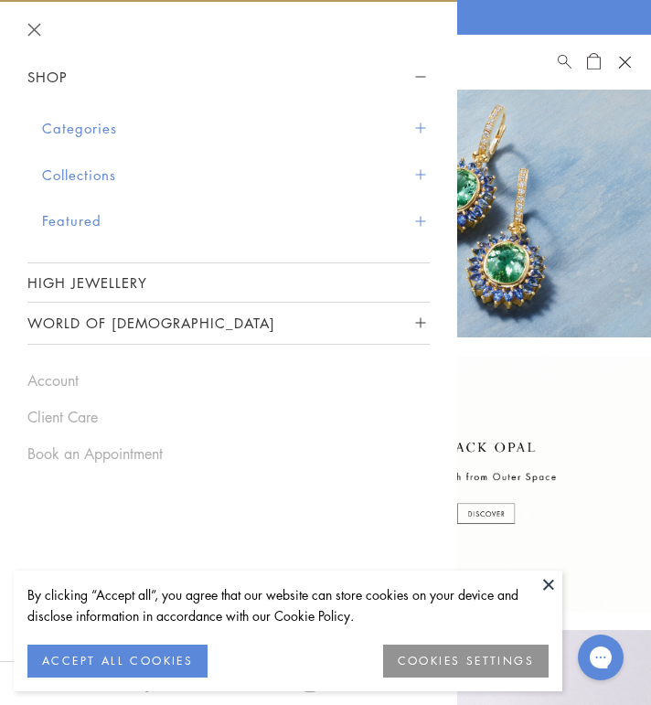
click at [393, 125] on button "Categories" at bounding box center [236, 128] width 388 height 47
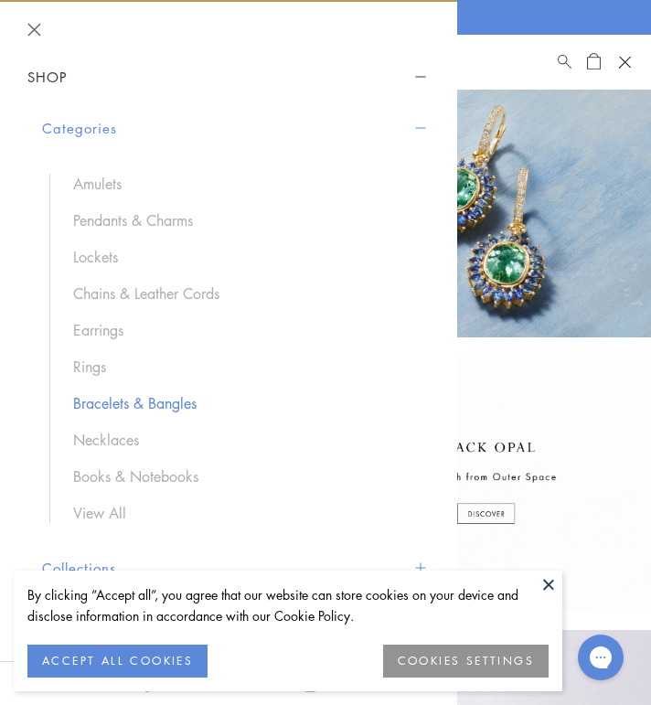
click at [139, 406] on link "Bracelets & Bangles" at bounding box center [242, 403] width 338 height 20
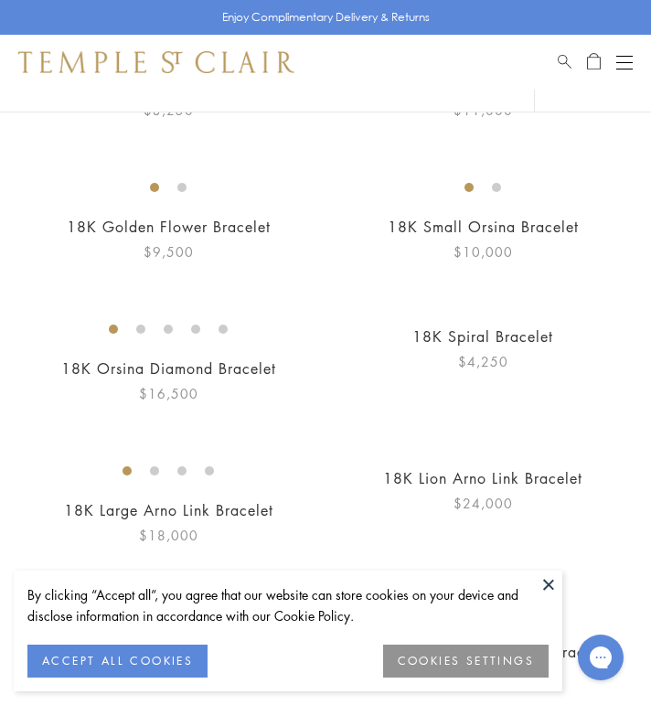
scroll to position [1185, 0]
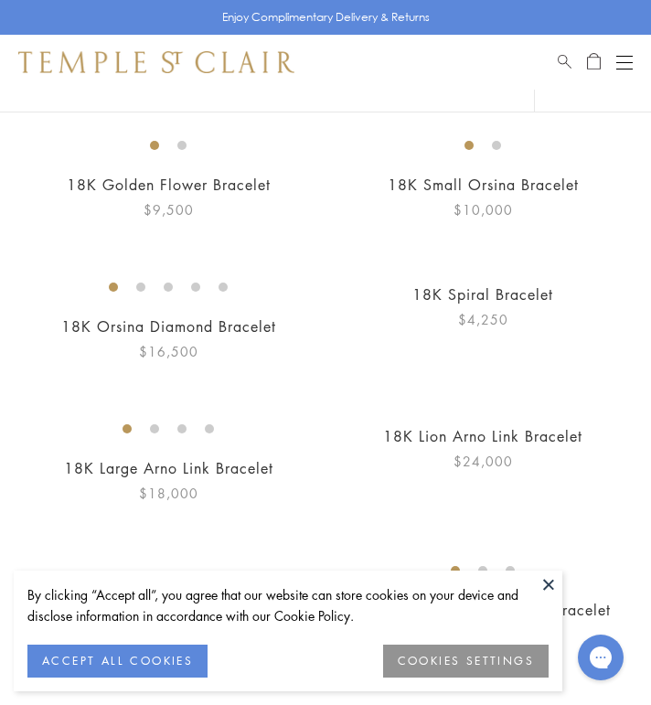
click at [553, 585] on button at bounding box center [548, 584] width 27 height 27
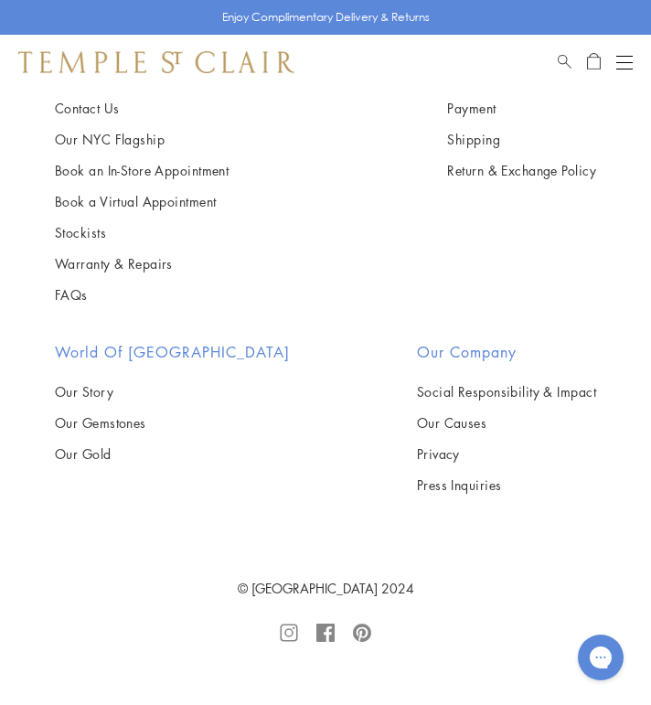
scroll to position [7009, 0]
click at [0, 0] on img at bounding box center [0, 0] width 0 height 0
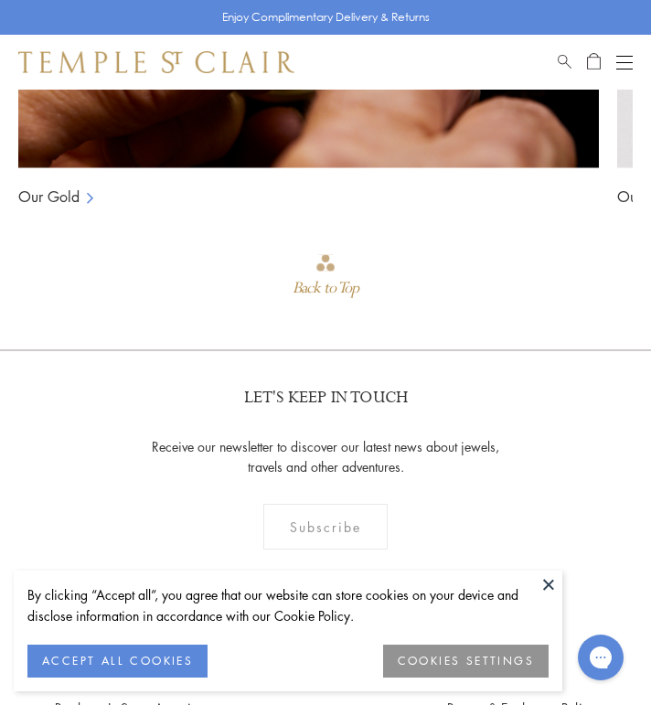
scroll to position [2187, 0]
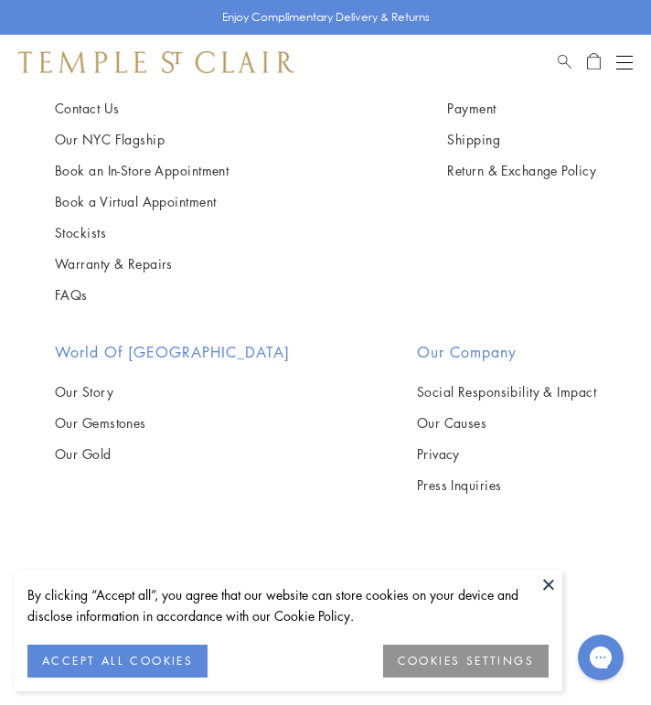
scroll to position [7394, 0]
click at [0, 0] on img at bounding box center [0, 0] width 0 height 0
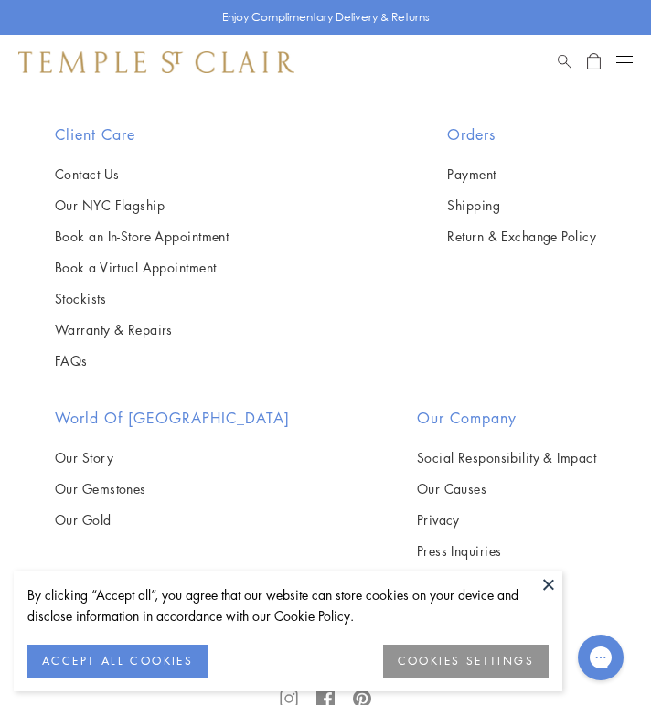
scroll to position [2555, 0]
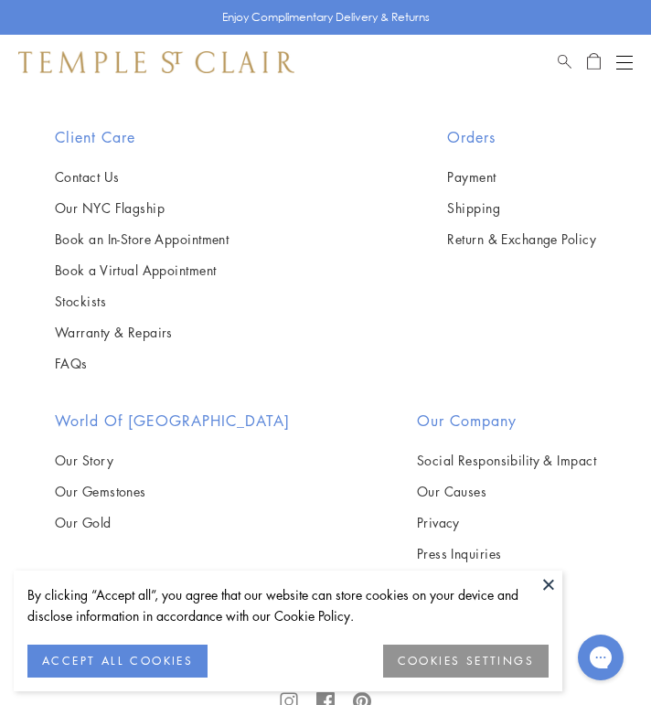
click at [618, 58] on button "Open navigation" at bounding box center [625, 62] width 16 height 22
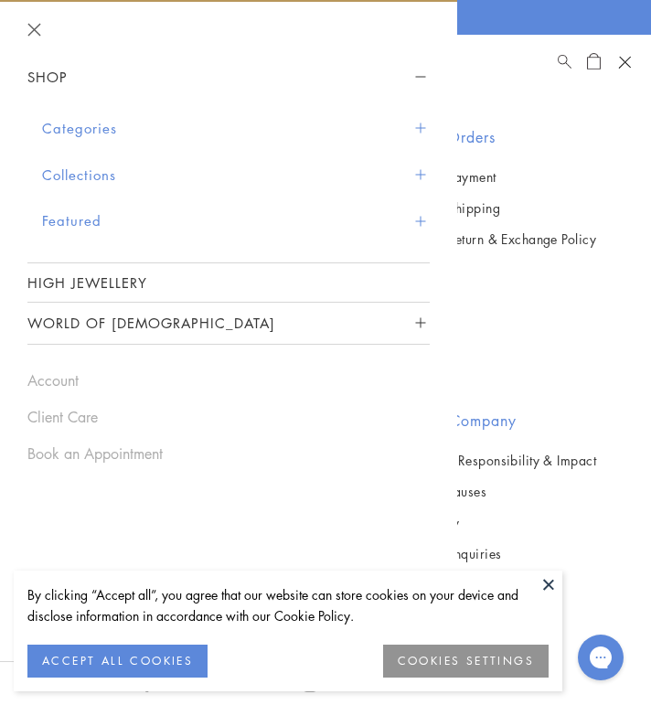
click at [347, 129] on button "Categories" at bounding box center [236, 128] width 388 height 47
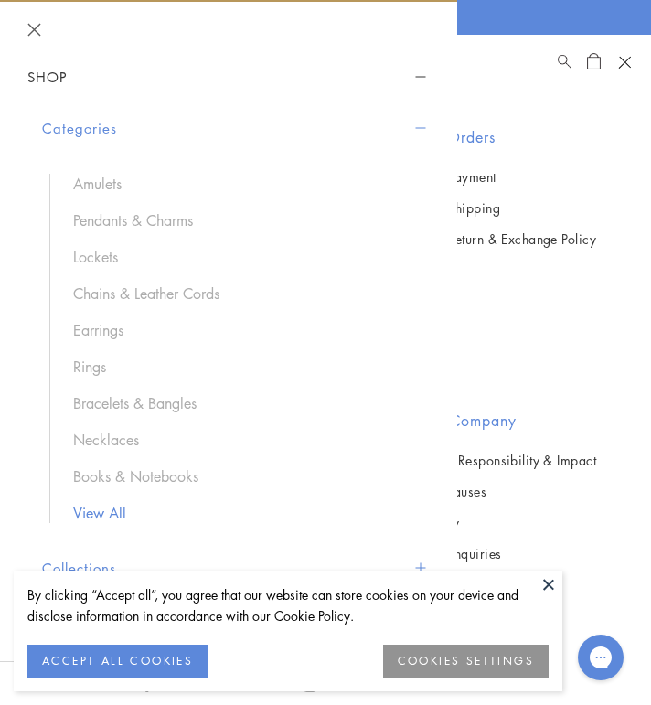
click at [96, 517] on link "View All" at bounding box center [242, 513] width 338 height 20
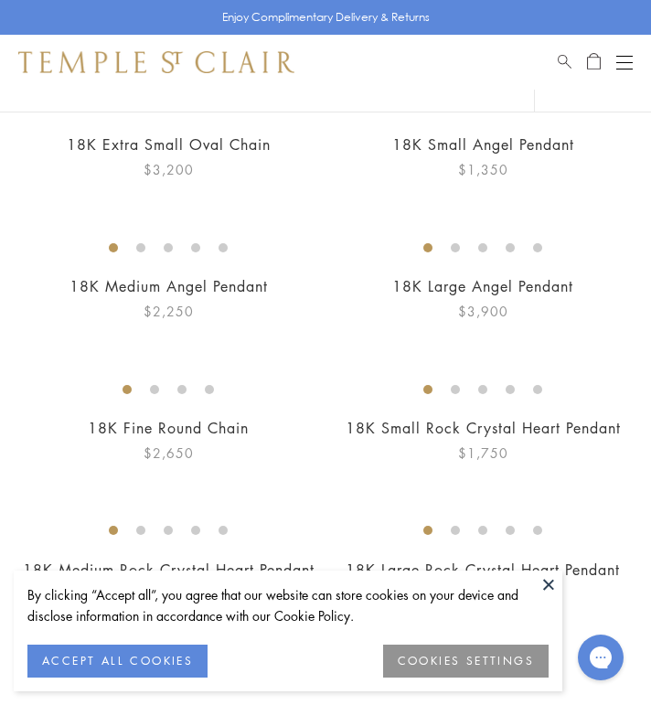
scroll to position [571, 0]
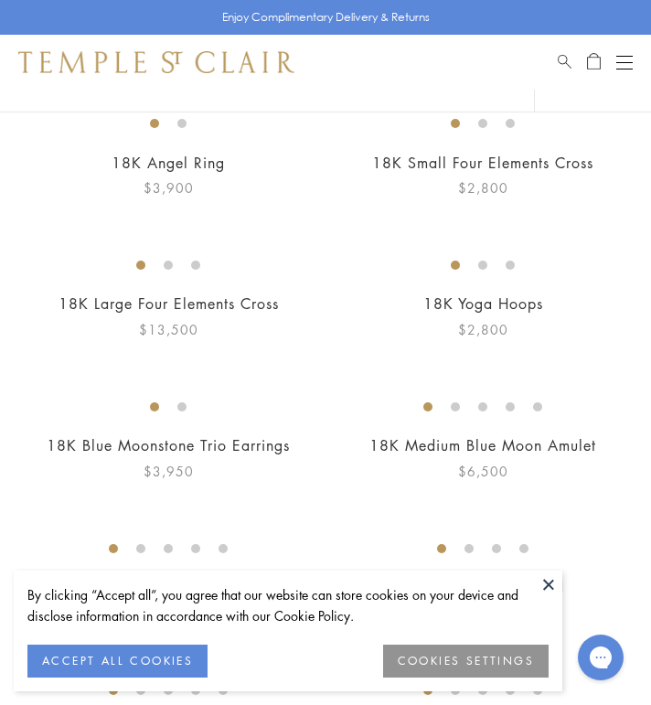
scroll to position [3535, 0]
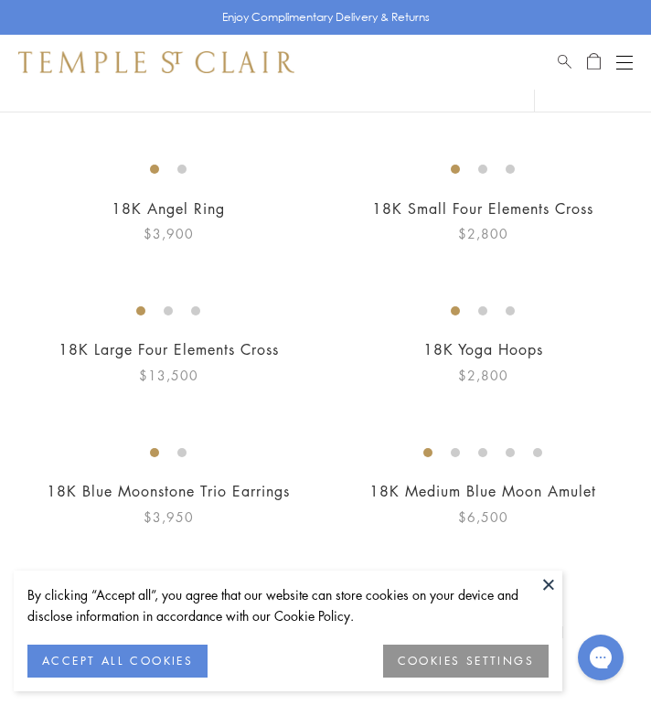
click at [0, 0] on img at bounding box center [0, 0] width 0 height 0
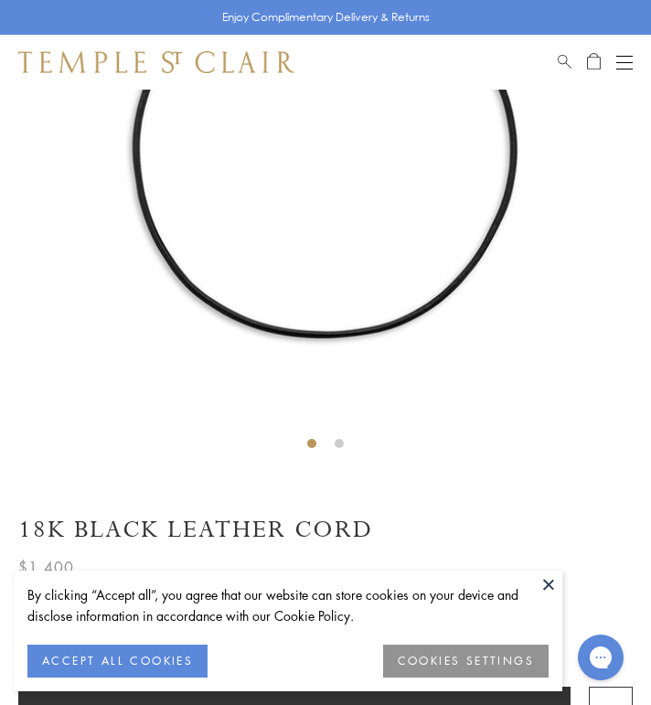
scroll to position [353, 0]
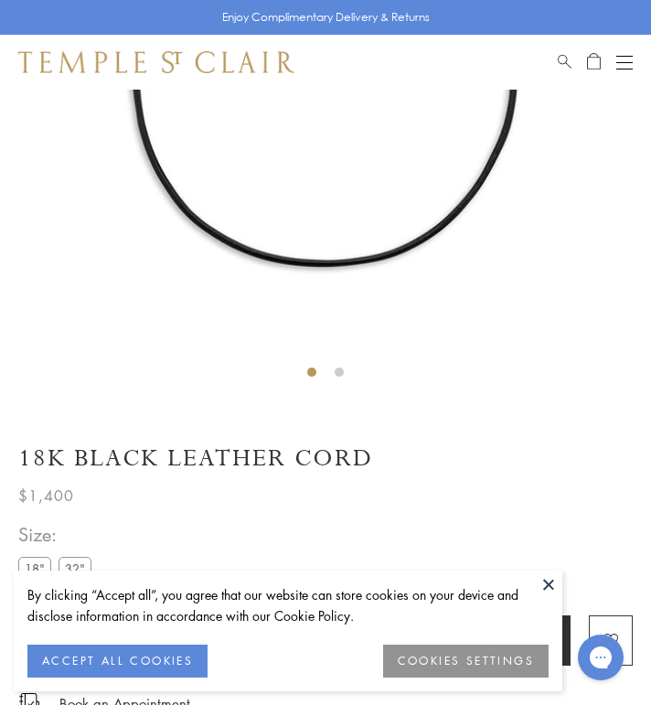
click at [557, 584] on button at bounding box center [548, 584] width 27 height 27
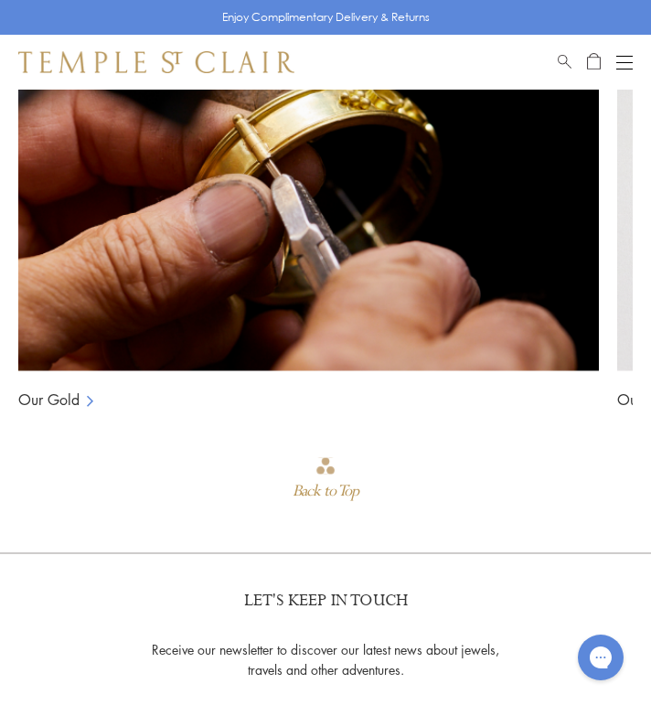
scroll to position [1616, 0]
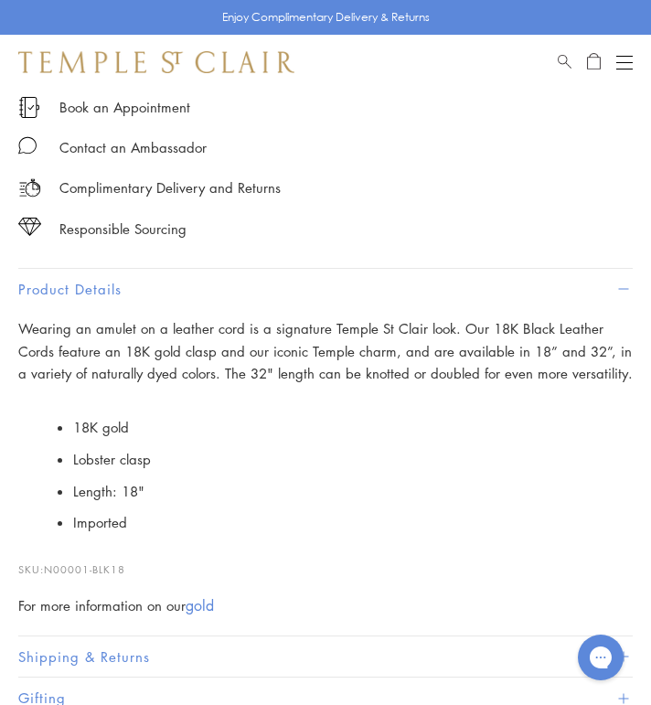
scroll to position [941, 0]
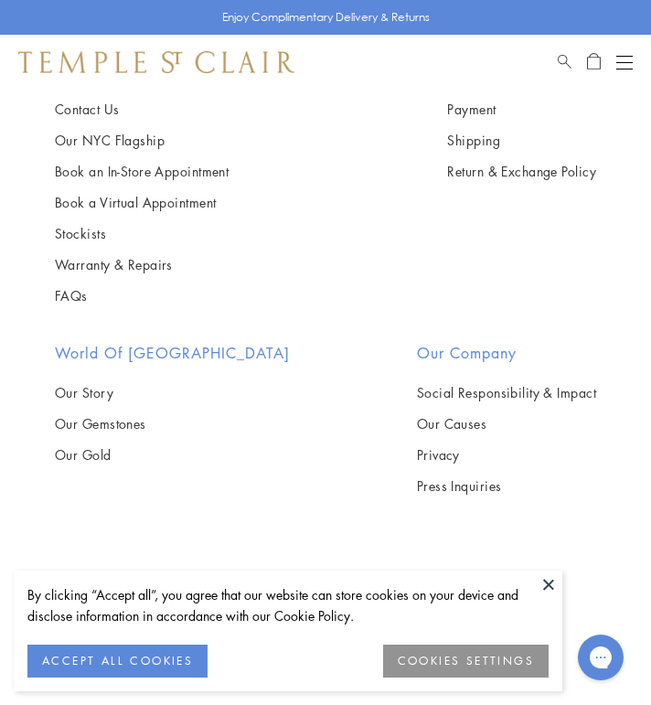
scroll to position [8003, 0]
click at [0, 0] on img at bounding box center [0, 0] width 0 height 0
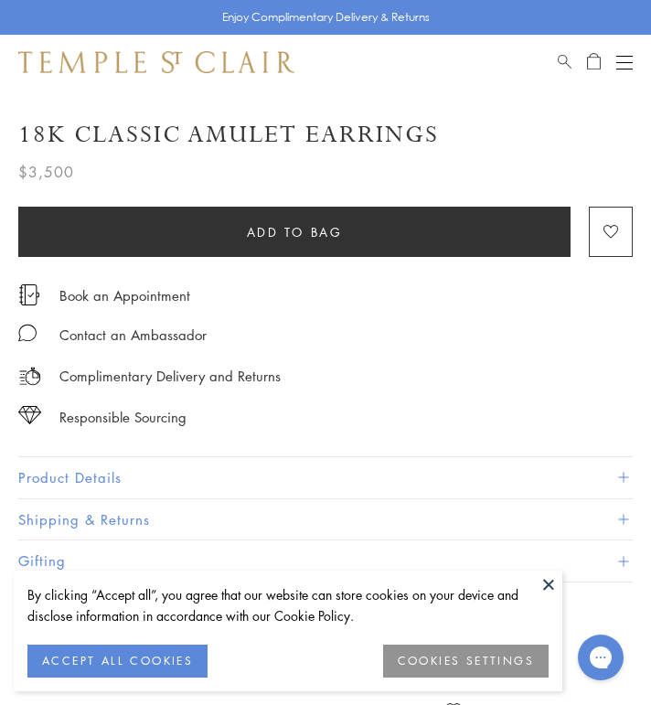
scroll to position [688, 0]
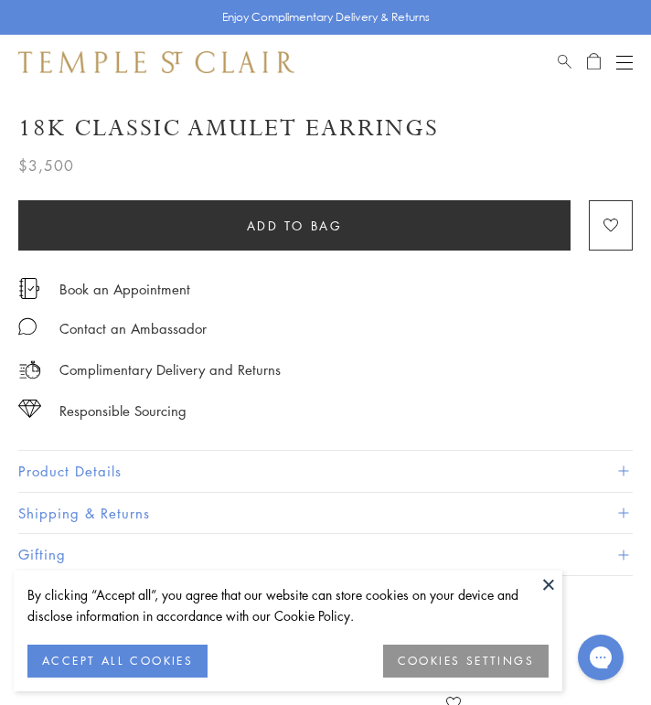
click at [98, 458] on button "Product Details" at bounding box center [325, 471] width 615 height 41
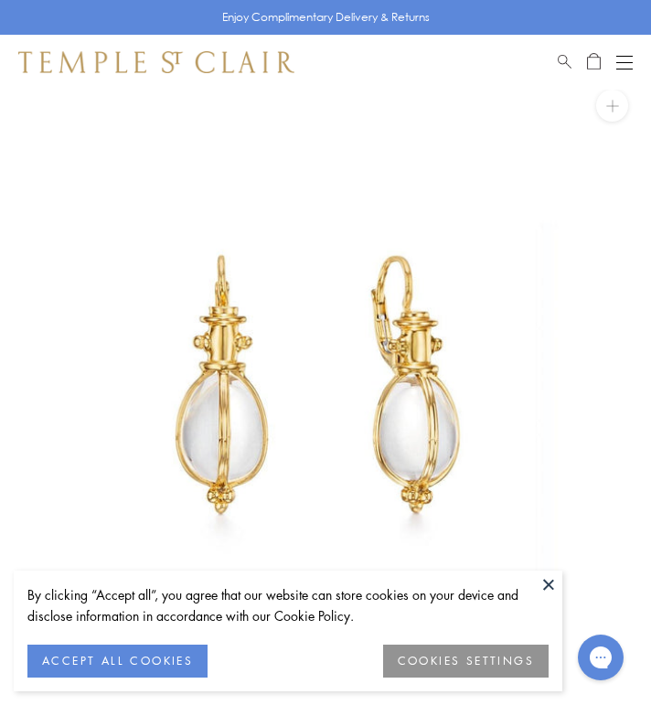
scroll to position [0, 0]
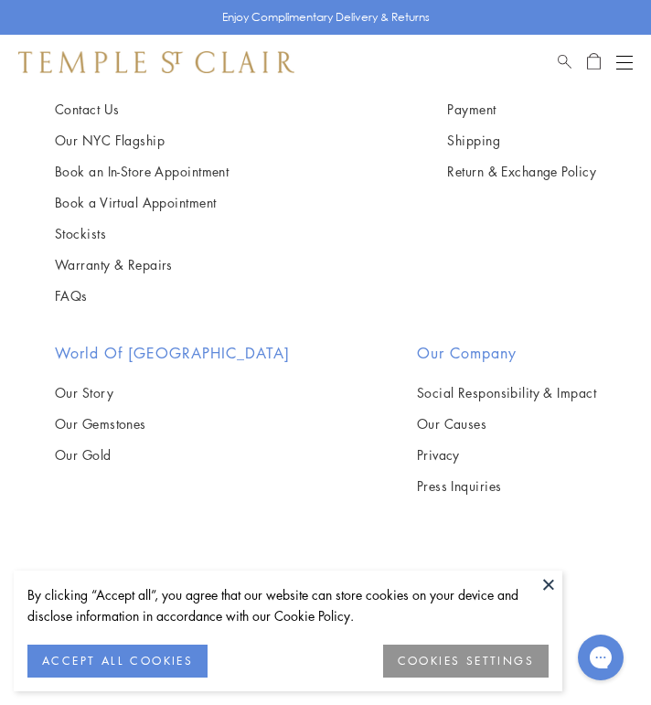
scroll to position [10086, 0]
